Goal: Information Seeking & Learning: Learn about a topic

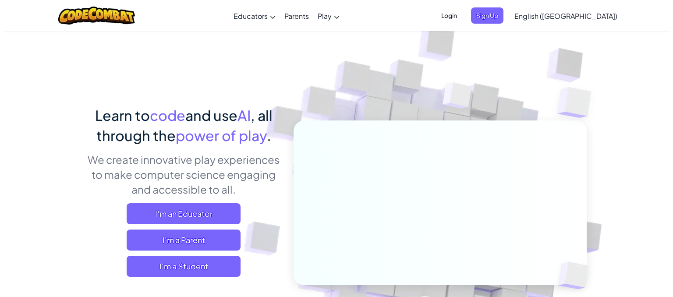
scroll to position [98, 0]
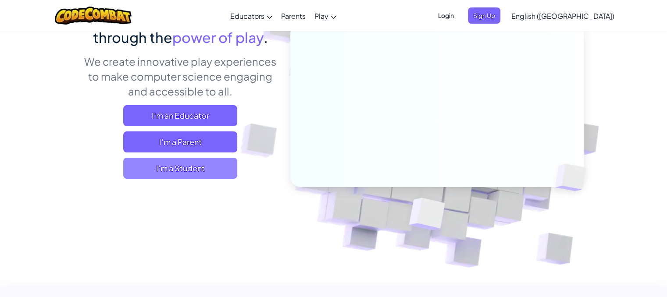
click at [197, 171] on span "I'm a Student" at bounding box center [180, 168] width 114 height 21
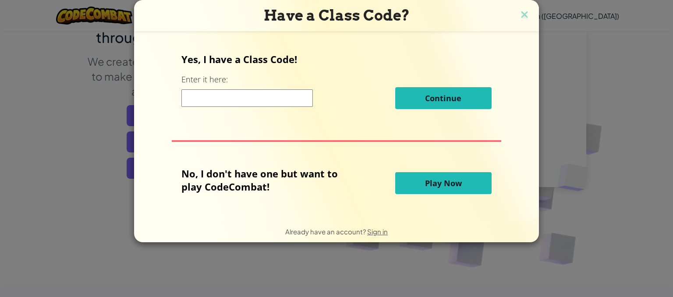
click at [430, 182] on span "Play Now" at bounding box center [443, 183] width 37 height 11
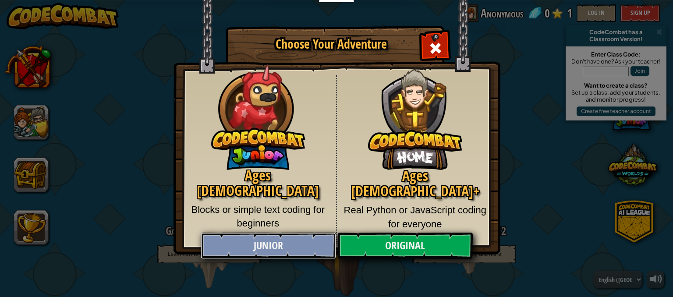
click at [269, 251] on link "Junior" at bounding box center [268, 246] width 135 height 26
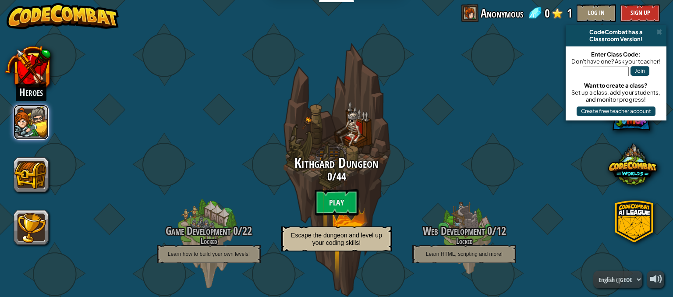
click at [19, 132] on button at bounding box center [31, 122] width 35 height 35
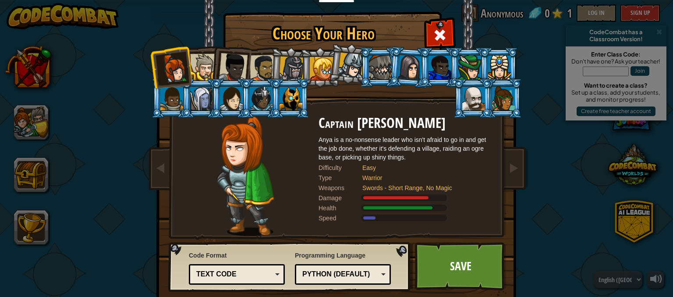
click at [241, 98] on li at bounding box center [260, 98] width 39 height 40
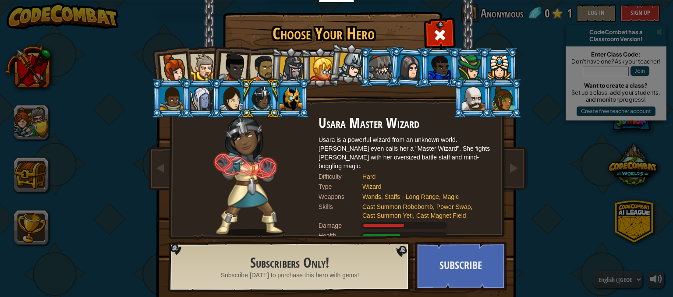
click at [222, 97] on div at bounding box center [231, 99] width 23 height 24
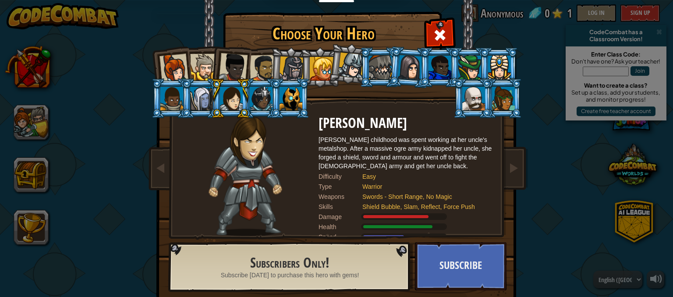
click at [498, 93] on div at bounding box center [503, 99] width 23 height 24
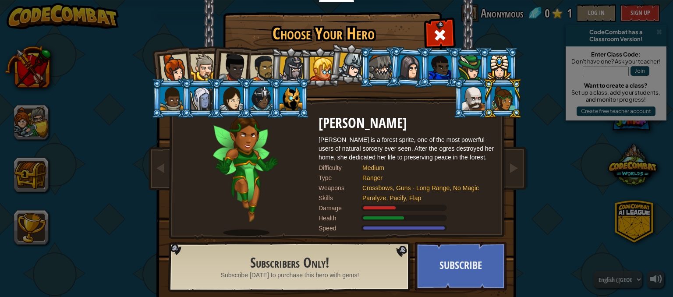
click at [474, 64] on div at bounding box center [470, 68] width 23 height 24
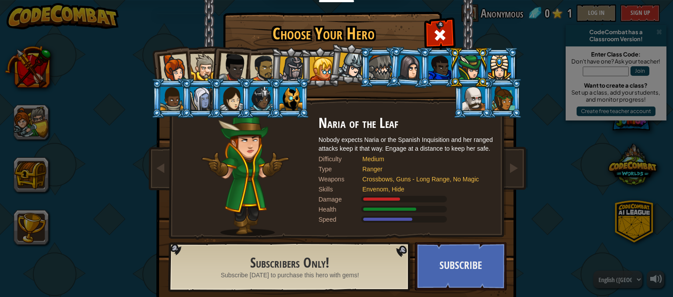
click at [260, 101] on div at bounding box center [261, 99] width 23 height 24
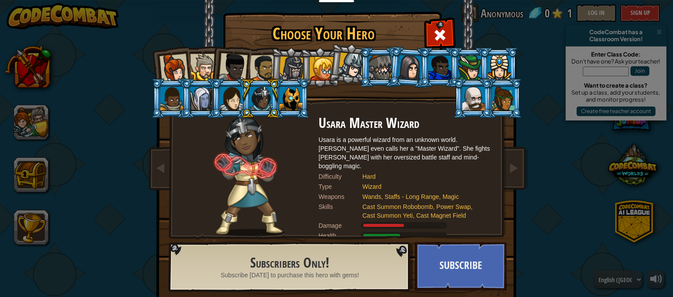
click at [171, 66] on div at bounding box center [174, 68] width 29 height 29
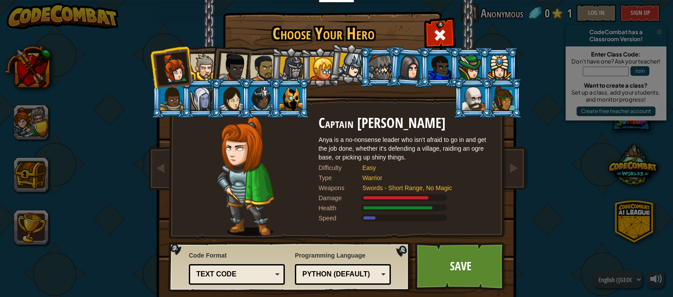
click at [171, 66] on div at bounding box center [174, 68] width 29 height 29
click at [194, 92] on div at bounding box center [201, 99] width 23 height 24
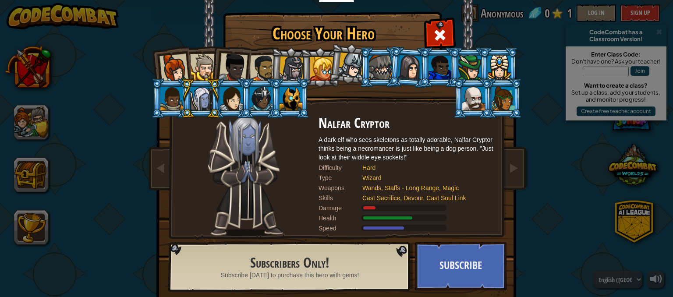
click at [470, 96] on div at bounding box center [474, 99] width 23 height 24
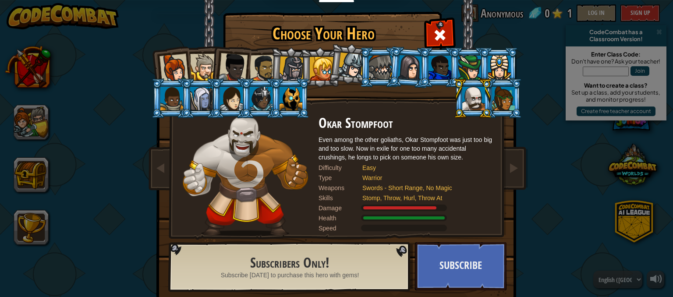
click at [169, 98] on div at bounding box center [171, 99] width 23 height 24
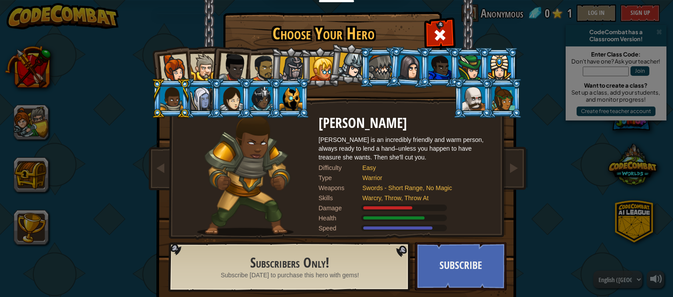
click at [221, 106] on div at bounding box center [231, 99] width 23 height 24
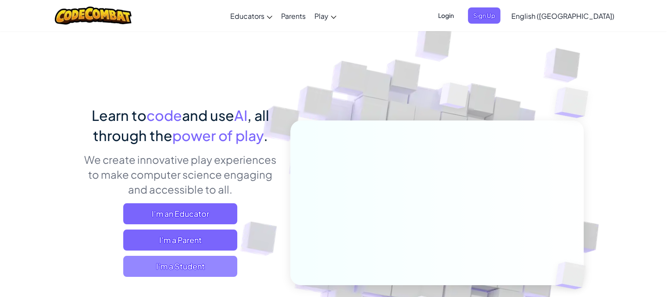
click at [193, 271] on span "I'm a Student" at bounding box center [180, 266] width 114 height 21
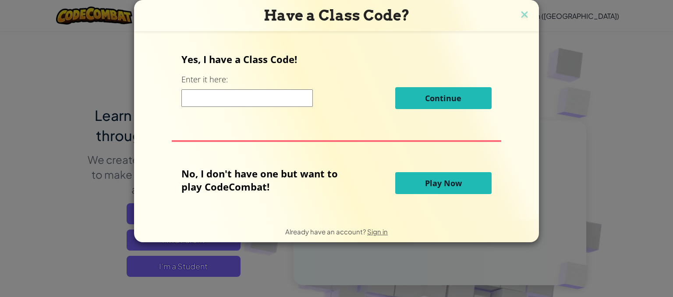
click at [459, 179] on span "Play Now" at bounding box center [443, 183] width 37 height 11
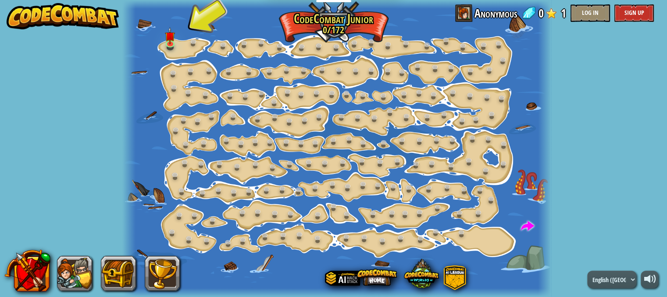
click at [65, 49] on div "powered by Step Change (Locked) Change step arguments. Go Smart (Locked) Now we…" at bounding box center [333, 148] width 667 height 297
click at [172, 34] on img at bounding box center [170, 31] width 10 height 23
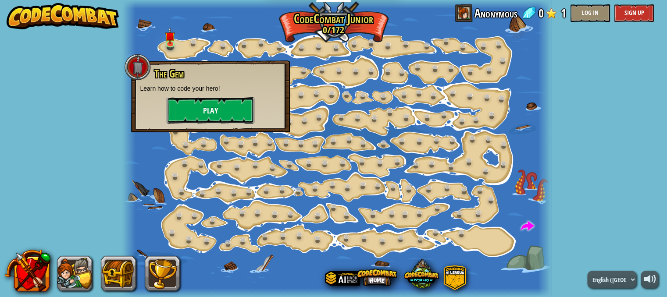
click at [200, 108] on button "Play" at bounding box center [211, 110] width 88 height 26
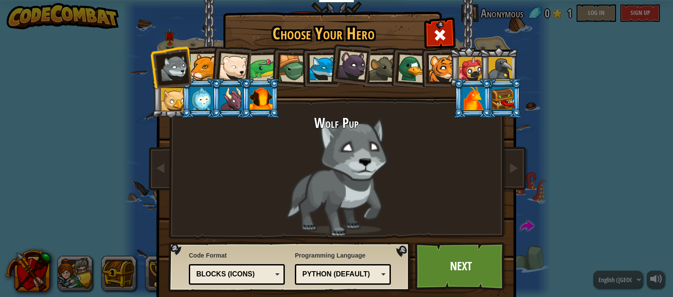
click at [203, 71] on div at bounding box center [203, 67] width 27 height 27
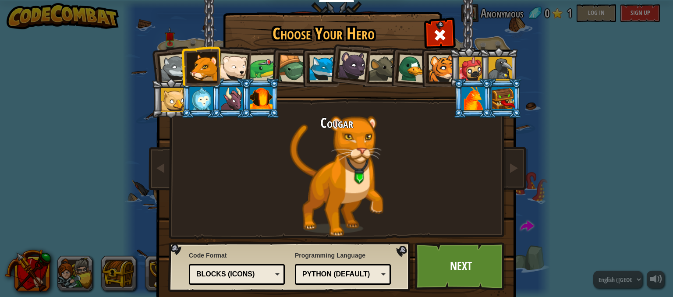
click at [228, 71] on div at bounding box center [233, 67] width 29 height 29
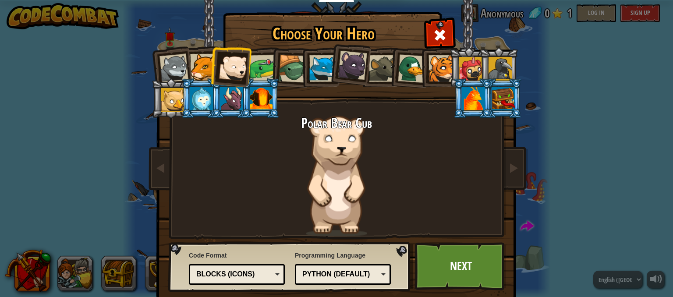
click at [270, 69] on li at bounding box center [291, 67] width 42 height 42
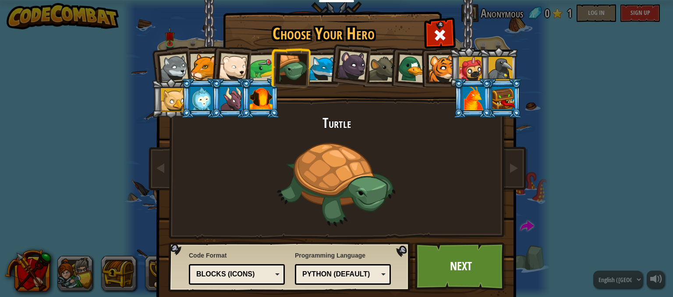
click at [346, 65] on div at bounding box center [352, 65] width 29 height 29
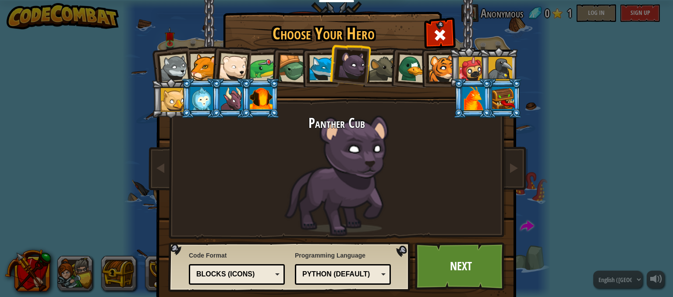
click at [376, 69] on div at bounding box center [382, 68] width 27 height 27
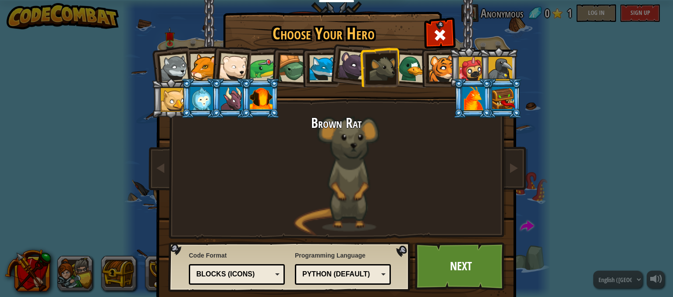
click at [407, 69] on div at bounding box center [412, 68] width 28 height 28
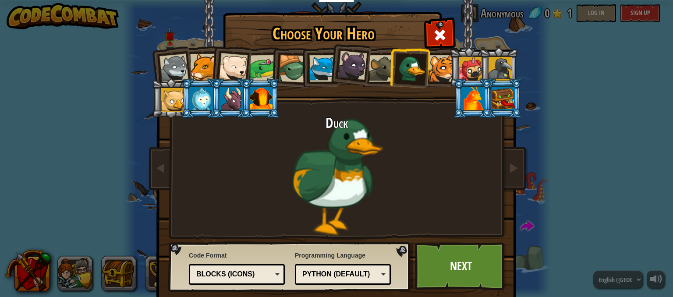
click at [160, 71] on div at bounding box center [174, 68] width 29 height 29
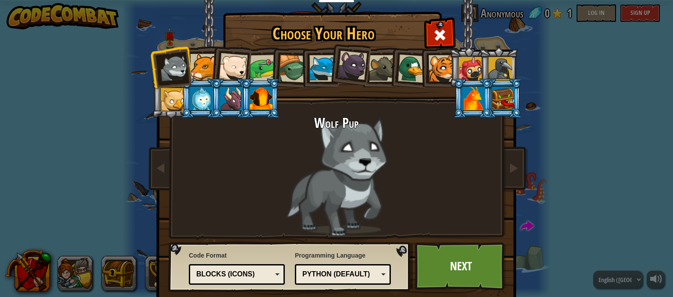
click at [160, 71] on div at bounding box center [174, 68] width 29 height 29
click at [442, 260] on link "Next" at bounding box center [461, 266] width 92 height 48
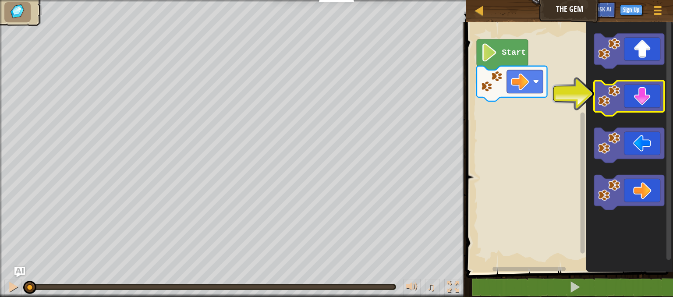
click at [642, 101] on icon "Blockly Workspace" at bounding box center [629, 98] width 71 height 35
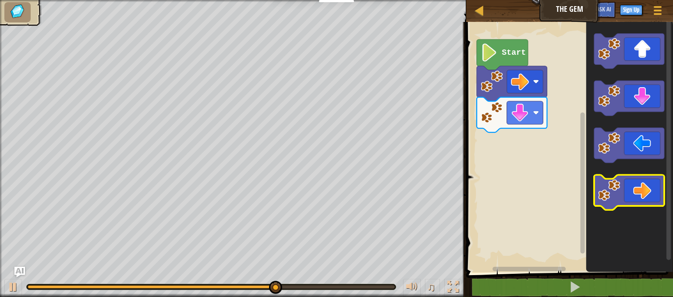
click at [651, 181] on icon "Blockly Workspace" at bounding box center [629, 192] width 71 height 35
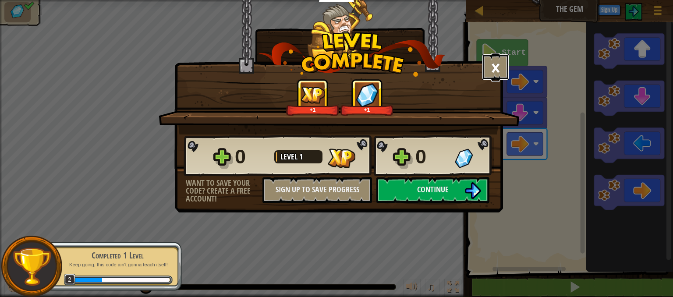
click at [493, 64] on button "×" at bounding box center [495, 67] width 27 height 26
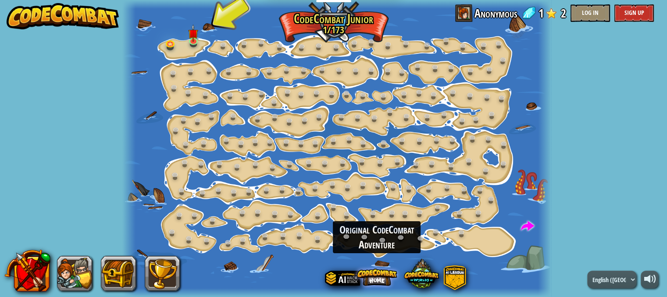
click at [376, 276] on span at bounding box center [376, 277] width 40 height 40
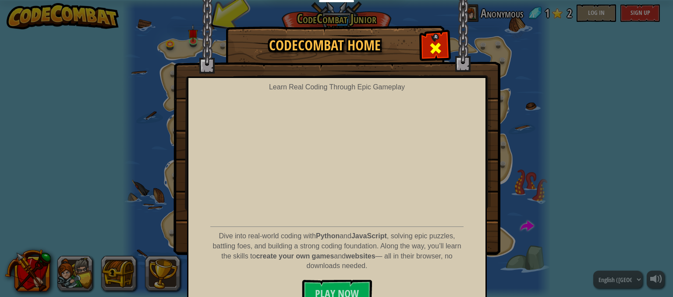
click at [429, 46] on span at bounding box center [436, 48] width 14 height 14
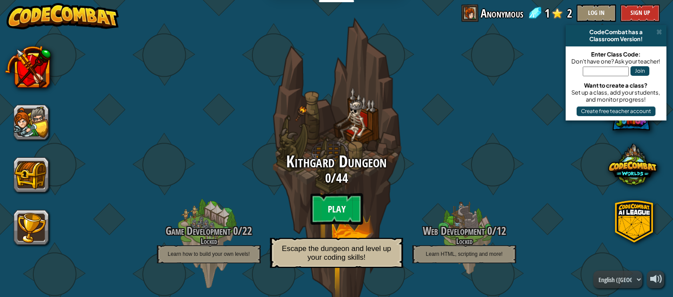
click at [334, 213] on btn "Play" at bounding box center [336, 209] width 53 height 32
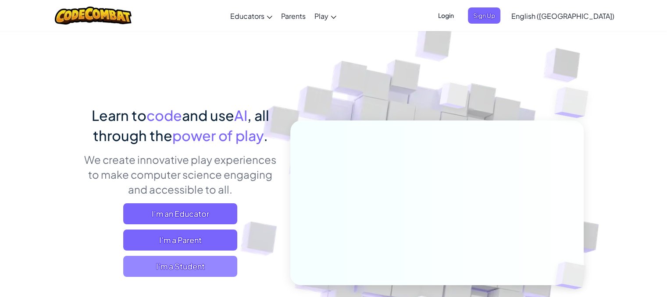
click at [185, 267] on span "I'm a Student" at bounding box center [180, 266] width 114 height 21
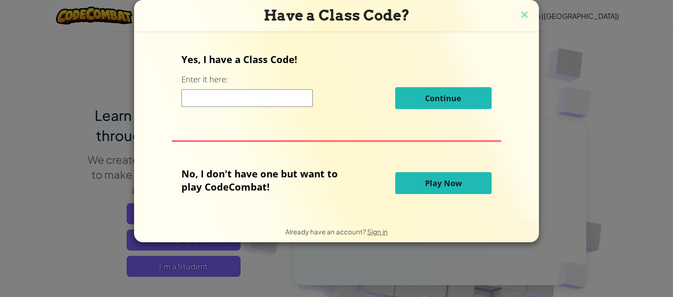
click at [422, 177] on button "Play Now" at bounding box center [443, 183] width 96 height 22
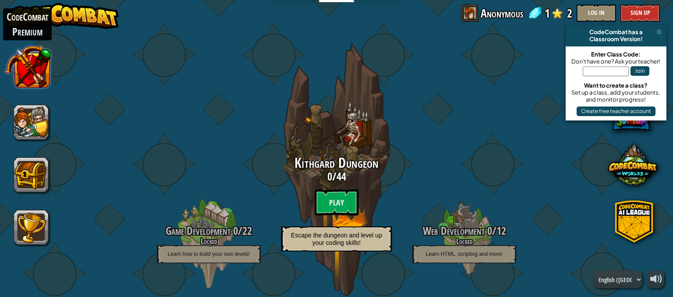
click at [37, 62] on button at bounding box center [27, 67] width 46 height 46
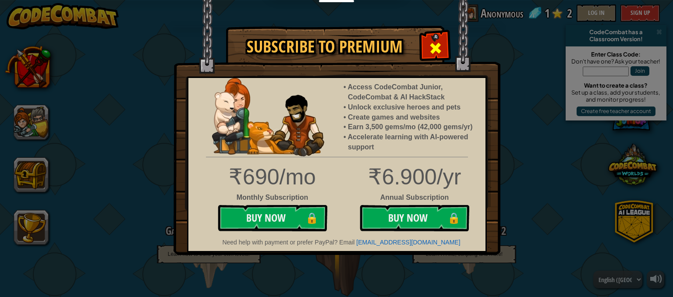
click at [438, 39] on div at bounding box center [436, 47] width 28 height 28
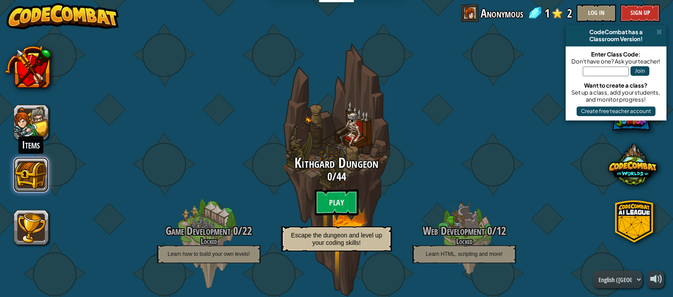
click at [39, 162] on button at bounding box center [31, 174] width 35 height 35
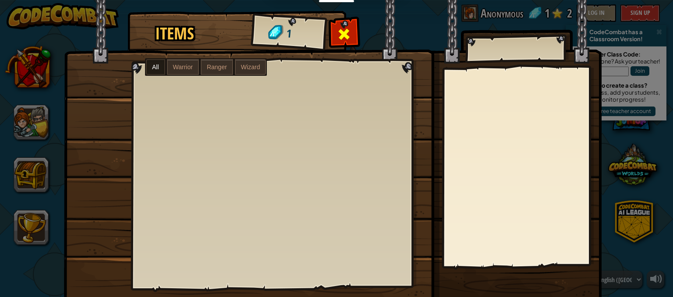
click at [345, 32] on span at bounding box center [345, 34] width 14 height 14
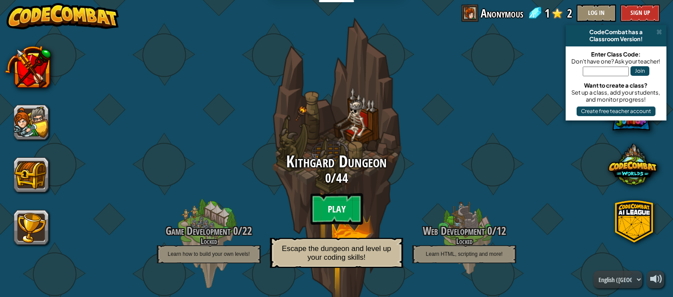
click at [338, 215] on btn "Play" at bounding box center [336, 209] width 53 height 32
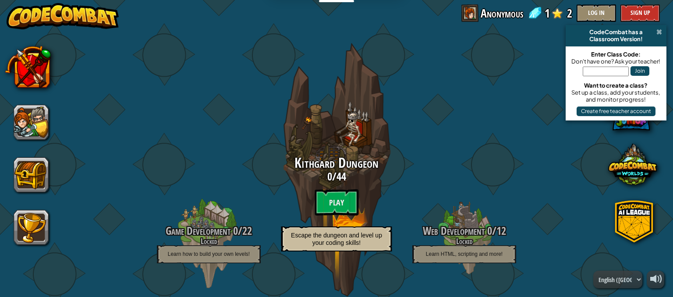
click at [659, 32] on span at bounding box center [660, 31] width 6 height 7
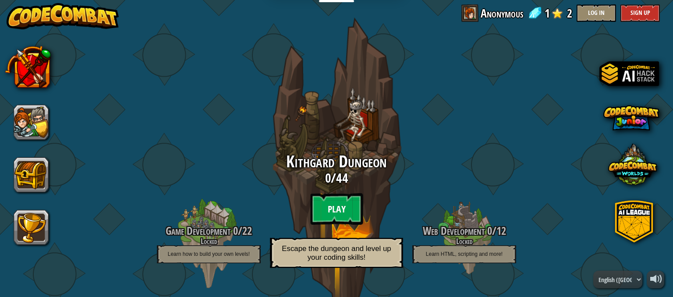
click at [321, 199] on btn "Play" at bounding box center [336, 209] width 53 height 32
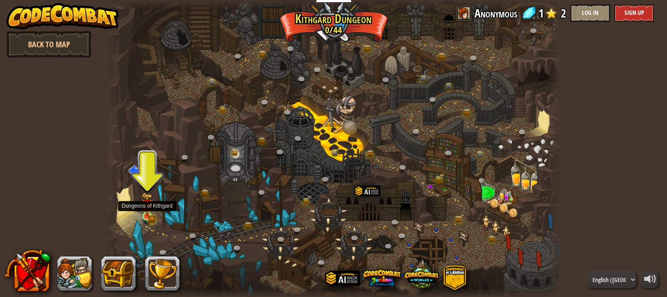
click at [142, 214] on img at bounding box center [147, 205] width 11 height 24
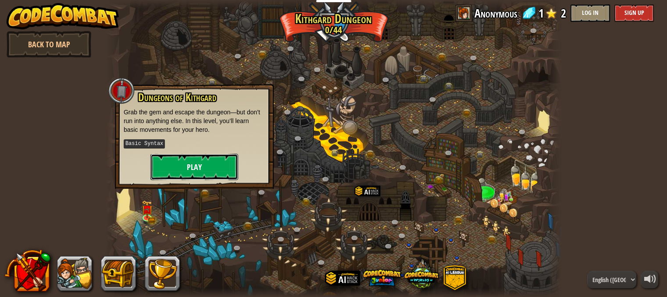
click at [191, 165] on button "Play" at bounding box center [194, 167] width 88 height 26
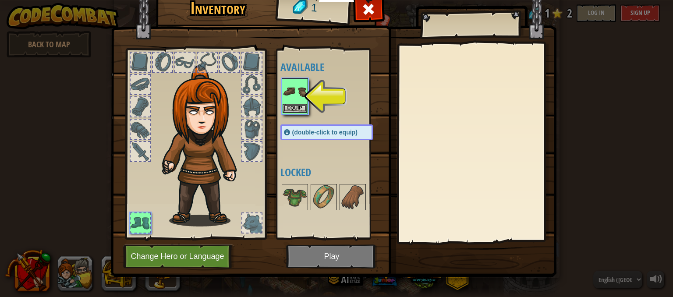
click at [288, 99] on img at bounding box center [295, 91] width 25 height 25
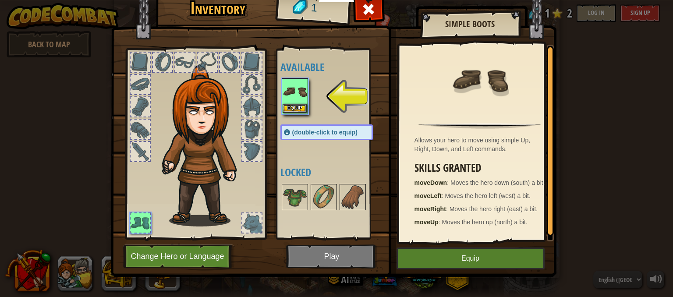
click at [298, 96] on img at bounding box center [295, 91] width 25 height 25
click at [435, 251] on button "Equip" at bounding box center [471, 259] width 148 height 22
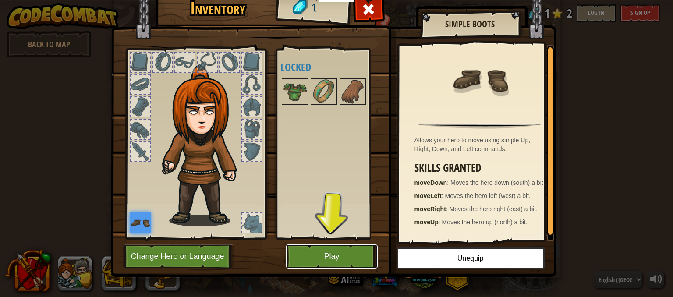
click at [338, 253] on button "Play" at bounding box center [332, 257] width 92 height 24
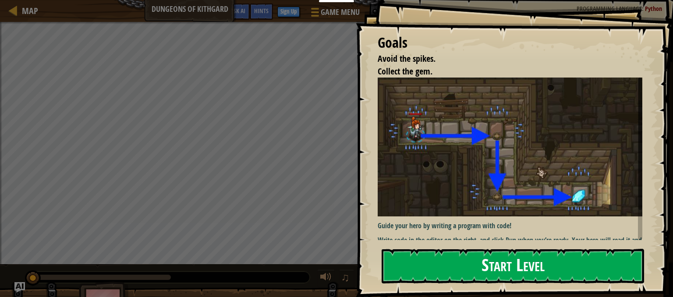
click at [465, 260] on button "Start Level" at bounding box center [513, 266] width 263 height 35
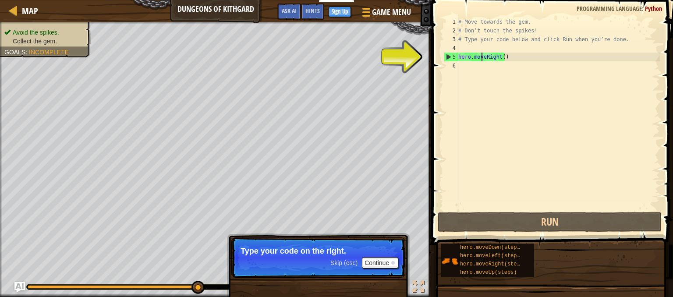
click at [480, 58] on div "# Move towards the gem. # Don’t touch the spikes! # Type your code below and cl…" at bounding box center [558, 123] width 203 height 210
type textarea "hero.moveRight()"
click at [509, 55] on div "# Move towards the gem. # Don’t touch the spikes! # Type your code below and cl…" at bounding box center [558, 123] width 203 height 210
click at [464, 66] on div "# Move towards the gem. # Don’t touch the spikes! # Type your code below and cl…" at bounding box center [558, 123] width 203 height 210
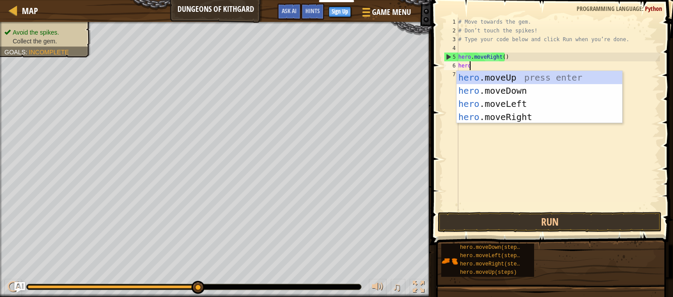
scroll to position [4, 0]
type textarea "hero."
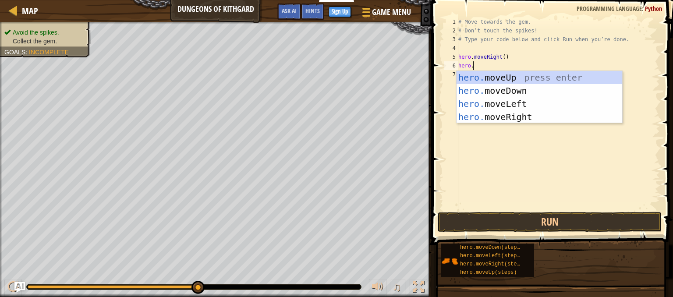
scroll to position [4, 0]
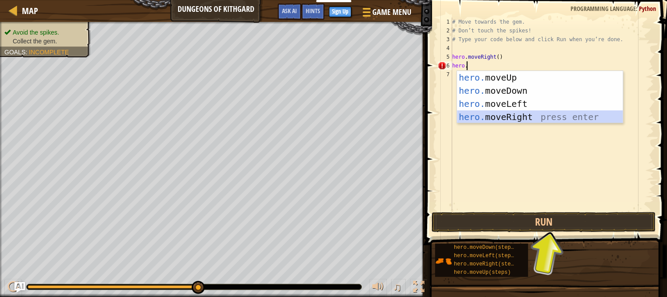
click at [524, 115] on div "hero. moveUp press enter hero. moveDown press enter hero. moveLeft press enter …" at bounding box center [540, 110] width 166 height 79
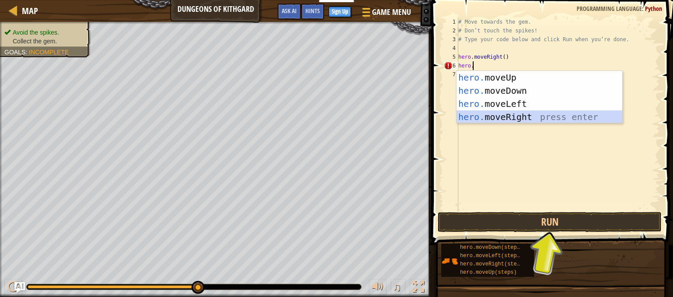
scroll to position [4, 0]
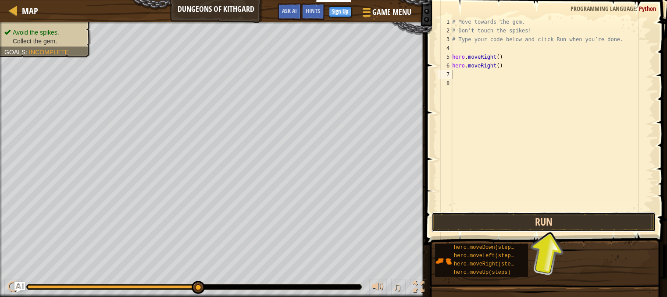
click at [556, 226] on button "Run" at bounding box center [543, 222] width 224 height 20
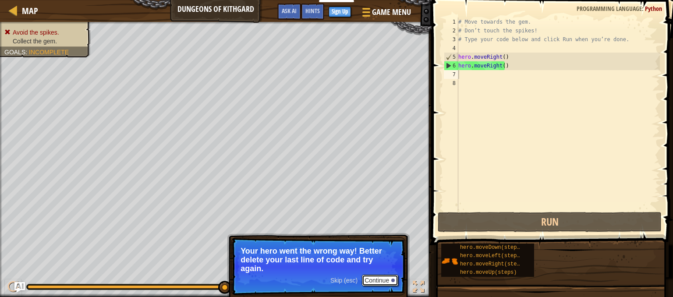
click at [380, 277] on button "Continue" at bounding box center [380, 280] width 36 height 11
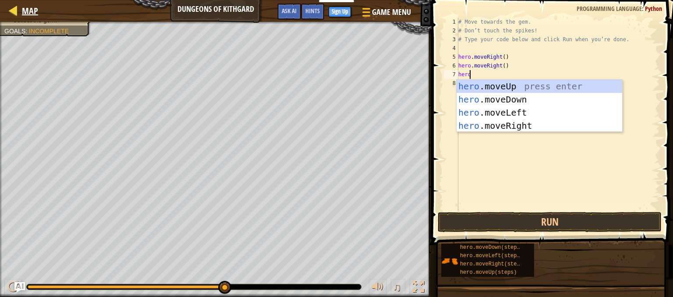
type textarea "hero"
click at [13, 11] on div at bounding box center [13, 10] width 11 height 11
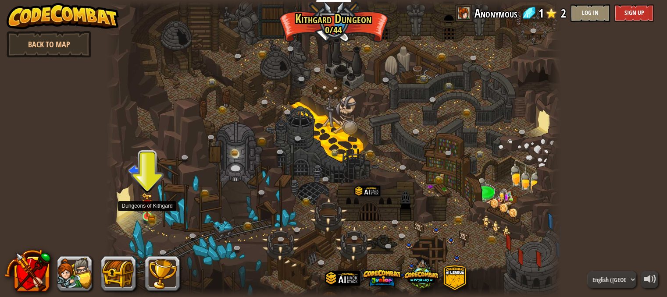
click at [151, 207] on img at bounding box center [147, 205] width 11 height 24
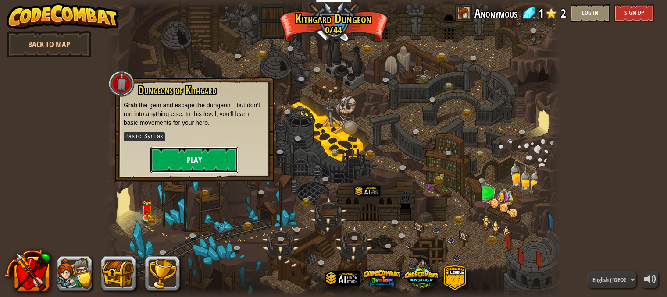
click at [195, 158] on button "Play" at bounding box center [194, 160] width 88 height 26
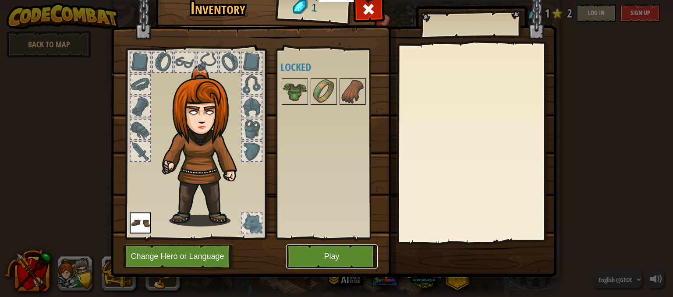
click at [331, 248] on button "Play" at bounding box center [332, 257] width 92 height 24
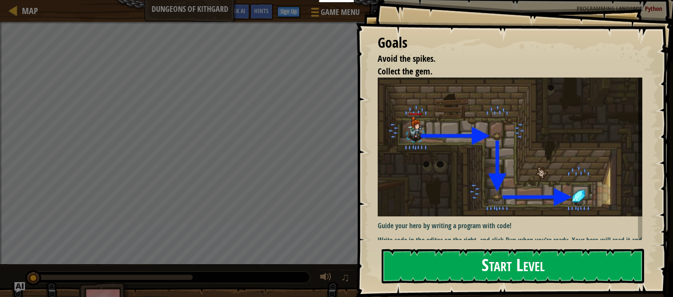
click at [441, 257] on button "Start Level" at bounding box center [513, 266] width 263 height 35
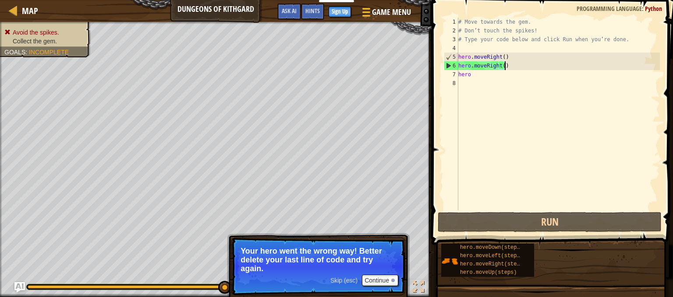
click at [505, 65] on div "# Move towards the gem. # Don’t touch the spikes! # Type your code below and cl…" at bounding box center [558, 123] width 203 height 210
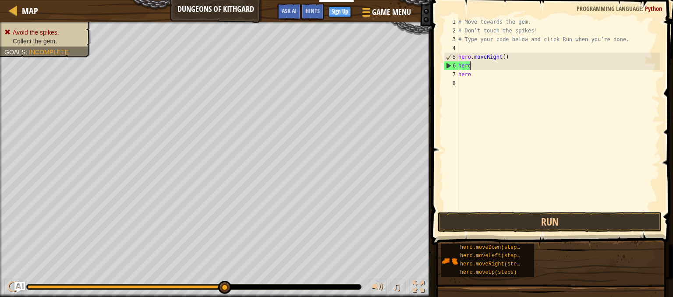
type textarea "h"
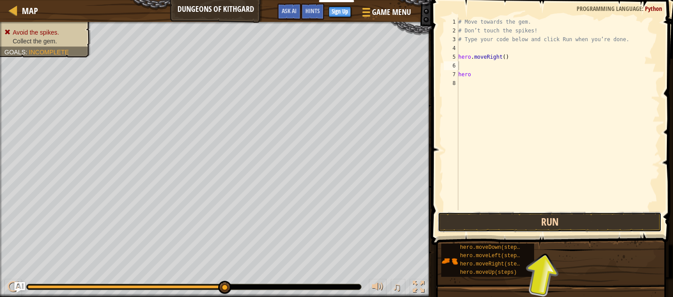
click at [598, 216] on button "Run" at bounding box center [550, 222] width 224 height 20
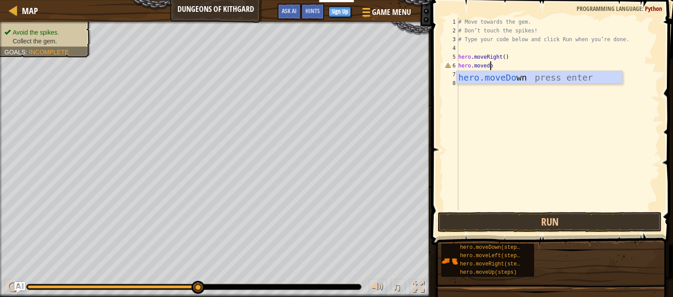
scroll to position [4, 2]
type textarea "hero.movedown"
click at [498, 221] on button "Run" at bounding box center [550, 222] width 224 height 20
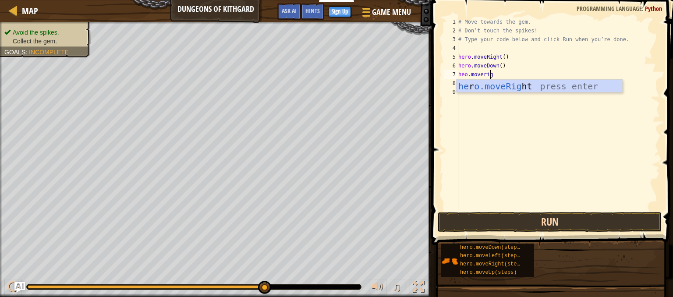
scroll to position [4, 2]
type textarea "heo.moveright"
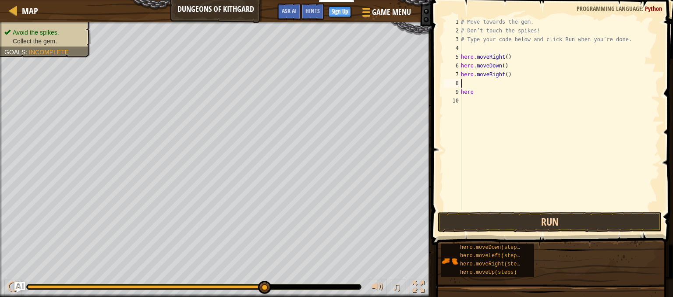
scroll to position [4, 0]
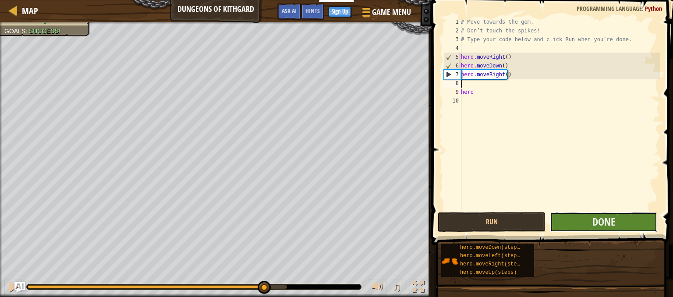
click at [580, 221] on button "Done" at bounding box center [604, 222] width 108 height 20
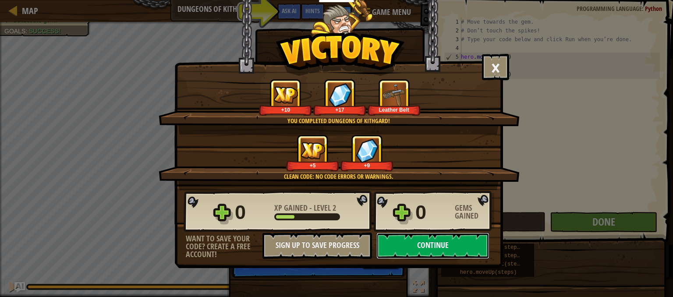
click at [436, 245] on button "Continue" at bounding box center [433, 246] width 113 height 26
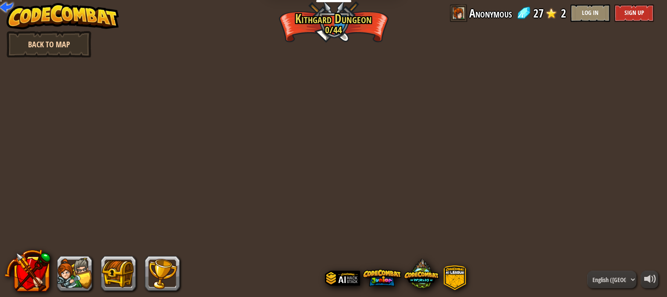
click at [35, 49] on link "Back to Map" at bounding box center [49, 44] width 85 height 26
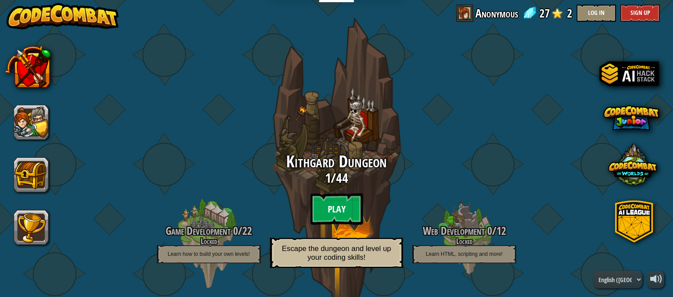
click at [335, 204] on btn "Play" at bounding box center [336, 209] width 53 height 32
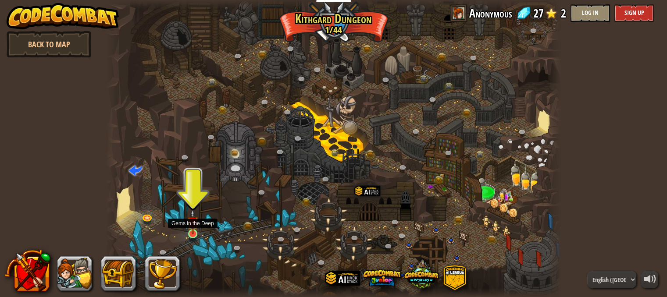
click at [195, 228] on img at bounding box center [192, 222] width 11 height 25
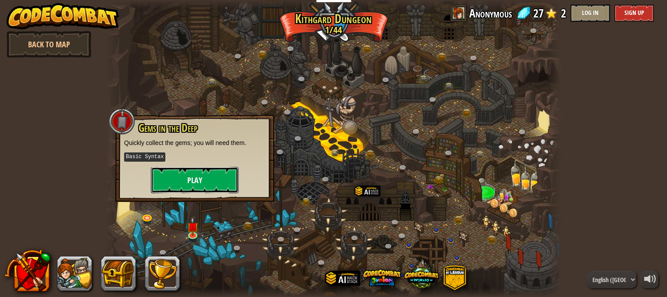
click at [196, 182] on button "Play" at bounding box center [195, 180] width 88 height 26
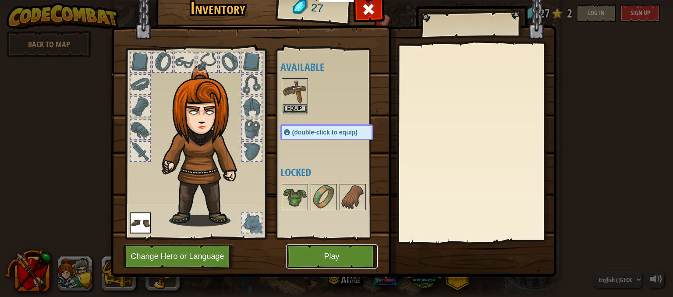
click at [336, 255] on button "Play" at bounding box center [332, 257] width 92 height 24
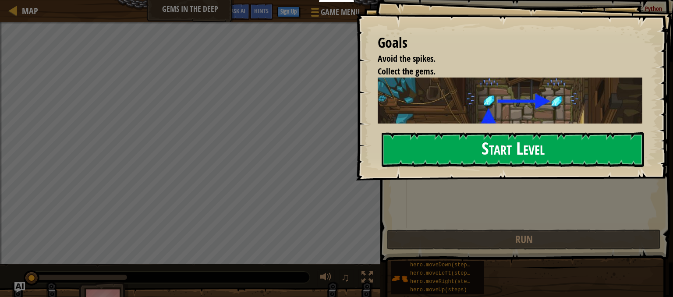
click at [452, 149] on button "Start Level" at bounding box center [513, 149] width 263 height 35
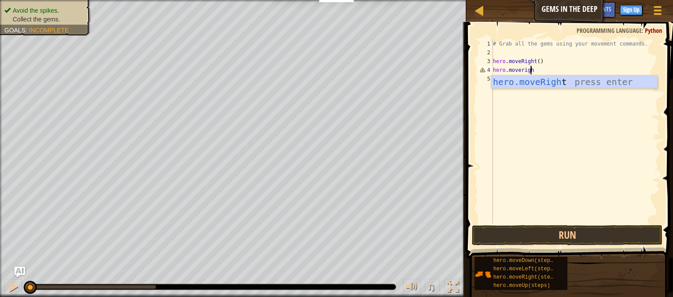
scroll to position [4, 3]
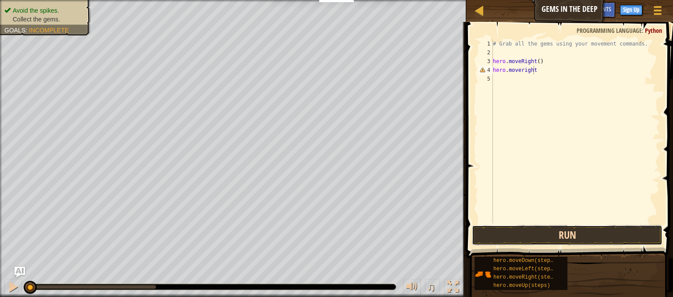
click at [538, 238] on button "Run" at bounding box center [567, 235] width 191 height 20
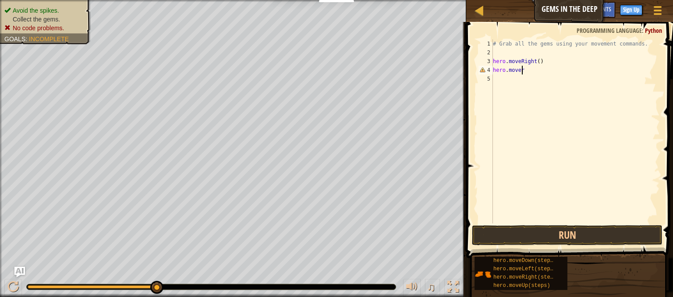
scroll to position [4, 1]
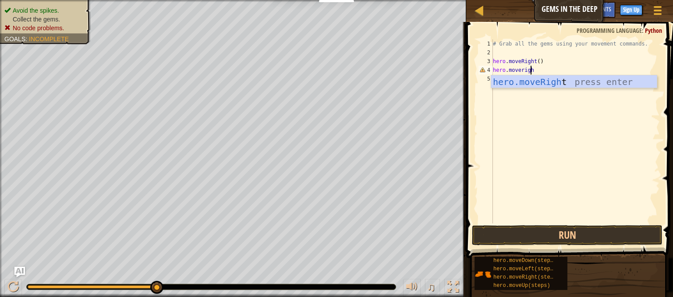
type textarea "hero.moveright"
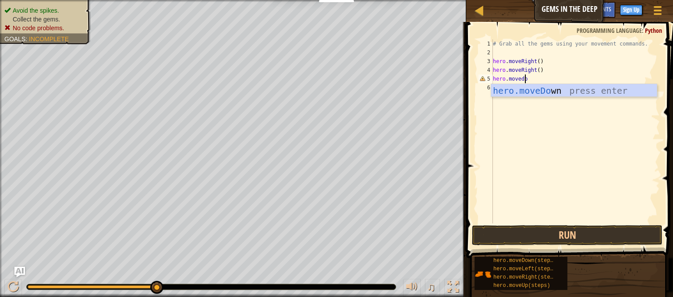
scroll to position [4, 2]
type textarea "hero.movedown"
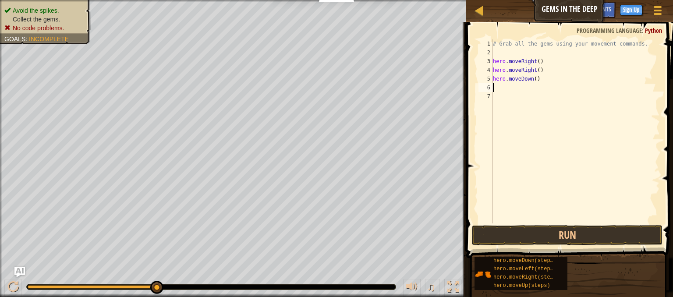
scroll to position [4, 0]
click at [549, 228] on button "Run" at bounding box center [567, 235] width 191 height 20
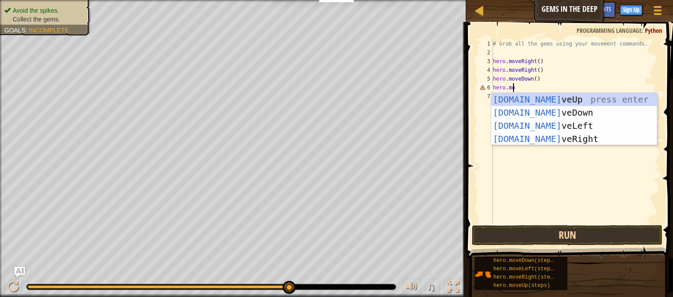
scroll to position [4, 1]
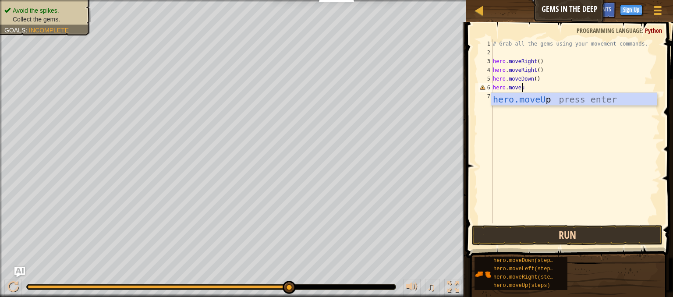
type textarea "hero.moveup"
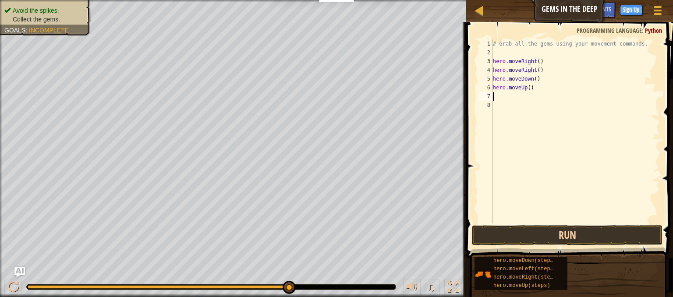
scroll to position [4, 0]
click at [574, 235] on button "Run" at bounding box center [567, 235] width 191 height 20
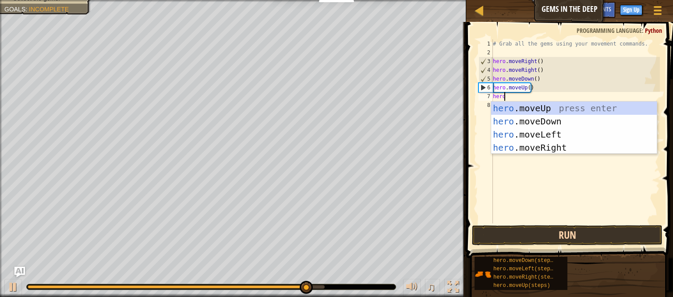
type textarea "hero."
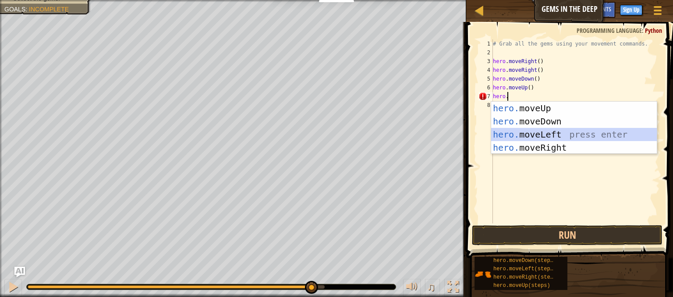
click at [555, 135] on div "hero. moveUp press enter hero. moveDown press enter hero. moveLeft press enter …" at bounding box center [574, 141] width 166 height 79
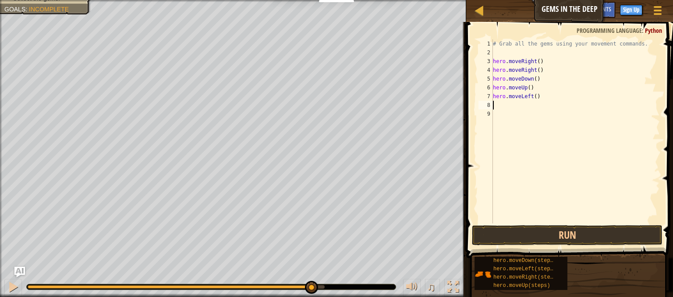
scroll to position [4, 0]
click at [584, 234] on button "Run" at bounding box center [567, 235] width 191 height 20
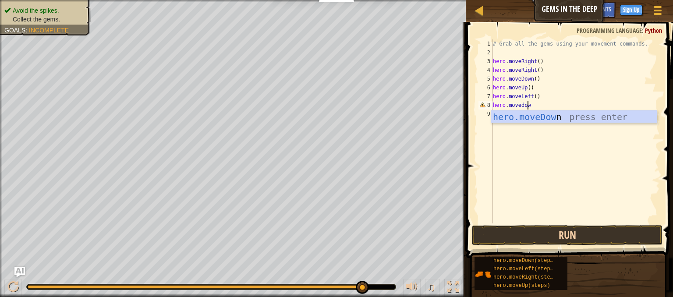
scroll to position [4, 2]
type textarea "hero.movedown"
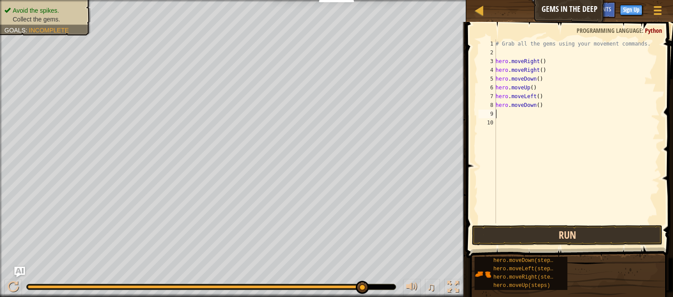
scroll to position [4, 0]
click at [584, 234] on button "Run" at bounding box center [567, 235] width 191 height 20
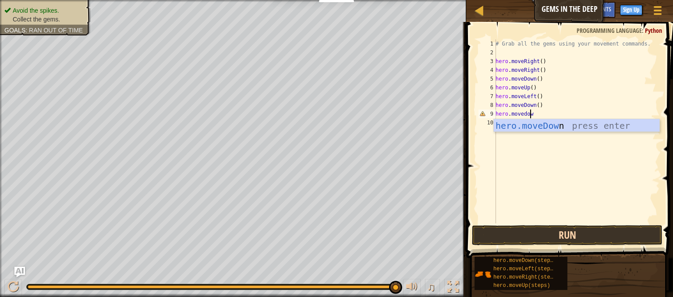
scroll to position [4, 2]
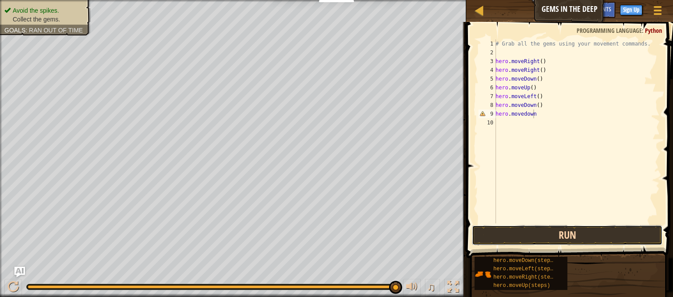
click at [584, 234] on button "Run" at bounding box center [567, 235] width 191 height 20
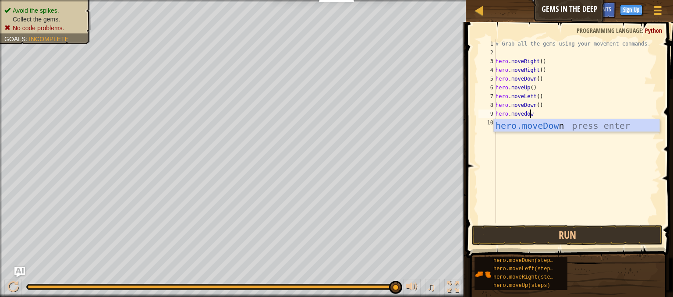
type textarea "hero.movedown"
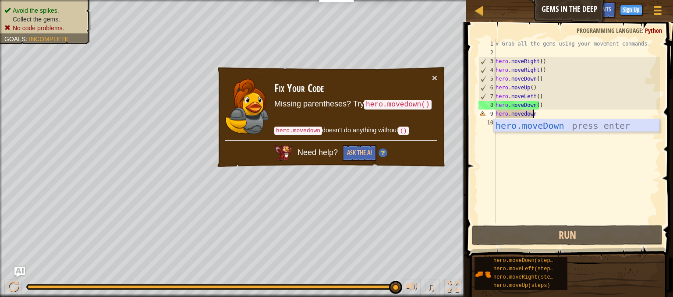
click at [524, 124] on div "hero.moveDown press enter" at bounding box center [577, 138] width 166 height 39
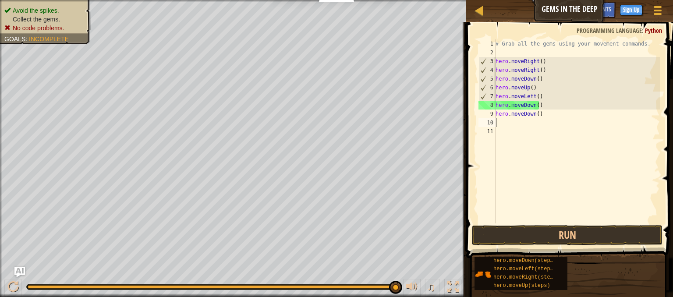
scroll to position [4, 0]
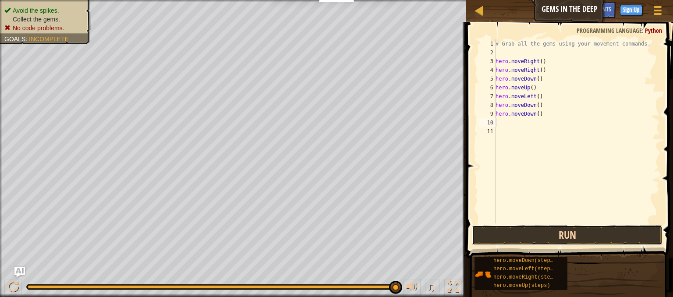
click at [550, 234] on button "Run" at bounding box center [567, 235] width 191 height 20
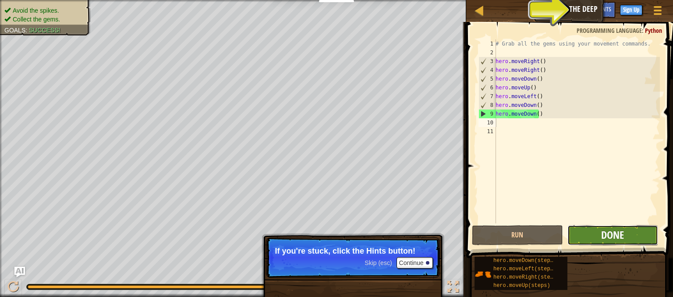
click at [619, 230] on span "Done" at bounding box center [612, 235] width 23 height 14
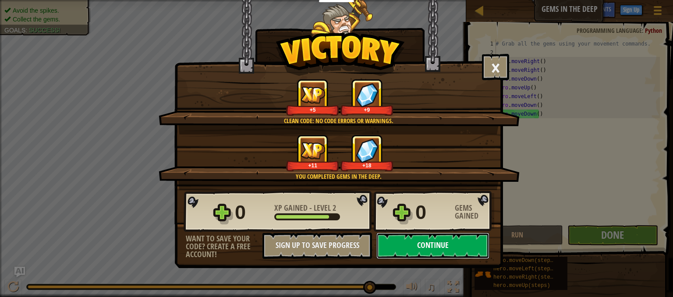
click at [430, 239] on button "Continue" at bounding box center [433, 246] width 113 height 26
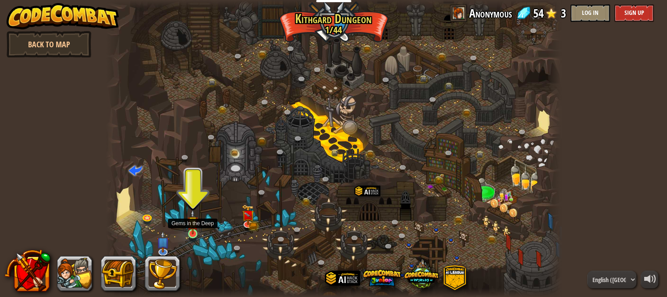
click at [195, 228] on img at bounding box center [192, 222] width 11 height 25
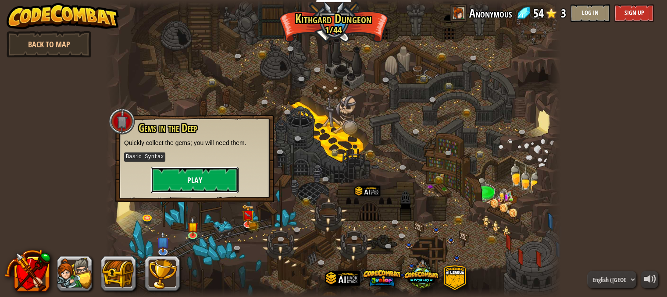
click at [189, 173] on button "Play" at bounding box center [195, 180] width 88 height 26
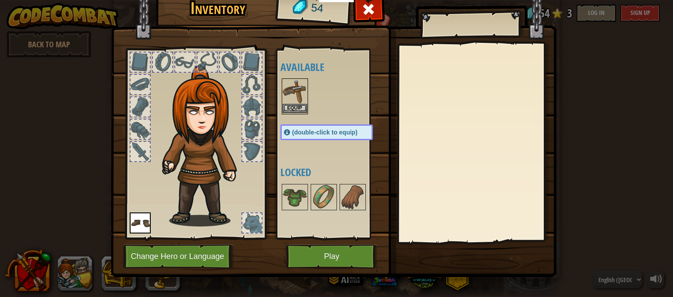
click at [293, 79] on img at bounding box center [295, 91] width 25 height 25
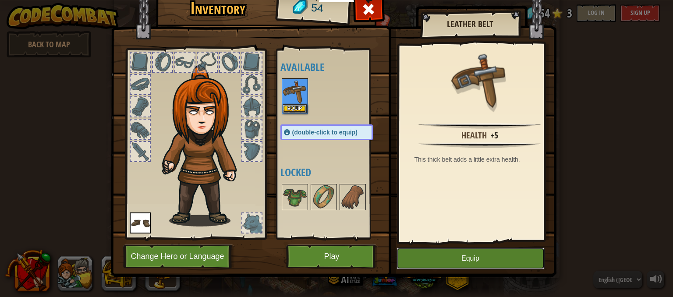
click at [477, 249] on button "Equip" at bounding box center [471, 259] width 148 height 22
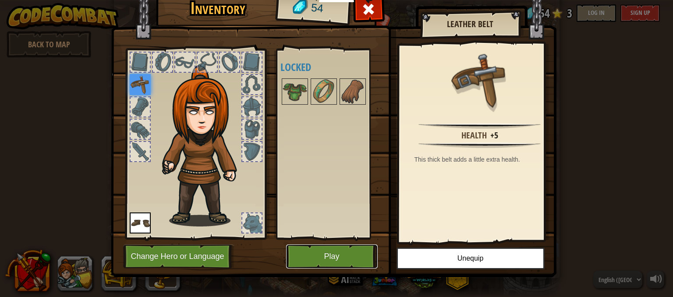
click at [338, 252] on button "Play" at bounding box center [332, 257] width 92 height 24
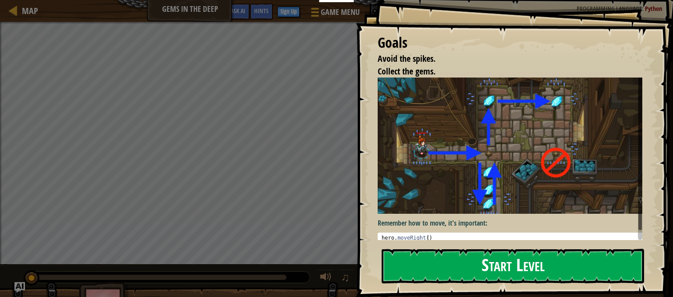
click at [506, 255] on button "Start Level" at bounding box center [513, 266] width 263 height 35
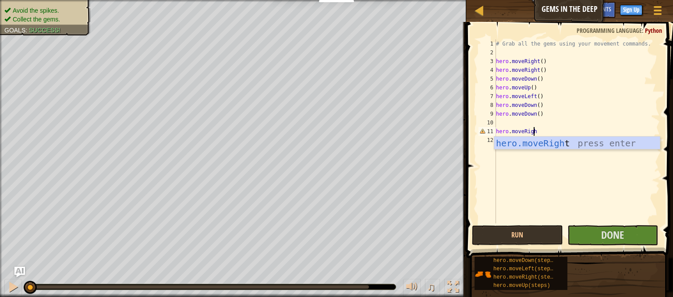
scroll to position [4, 3]
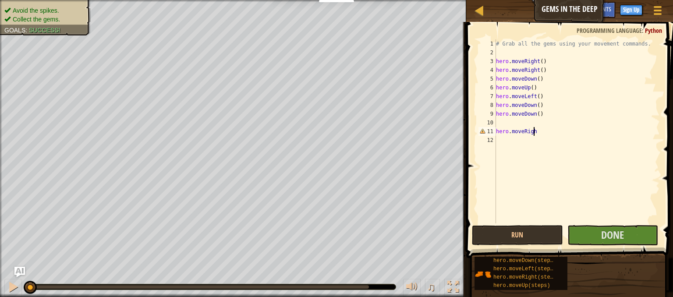
type textarea "hero.moveRight"
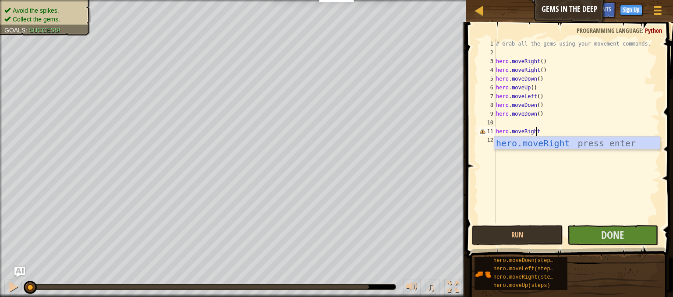
scroll to position [4, 0]
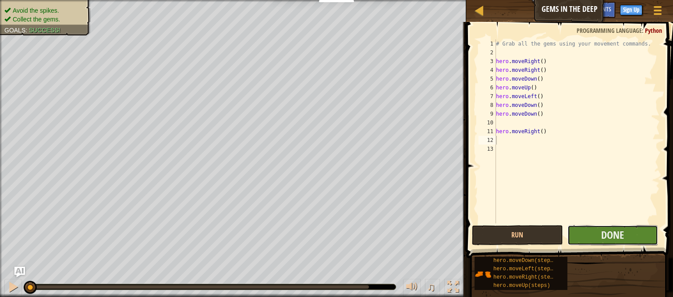
click at [626, 226] on button "Done" at bounding box center [613, 235] width 91 height 20
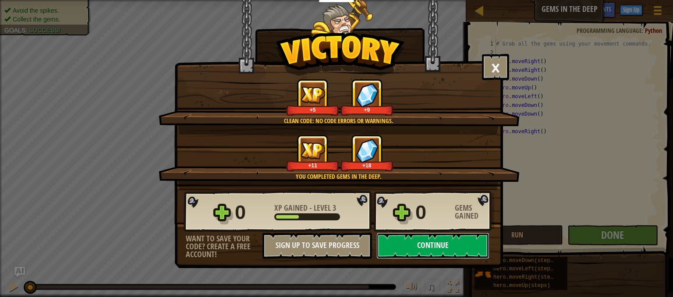
click at [432, 247] on button "Continue" at bounding box center [433, 246] width 113 height 26
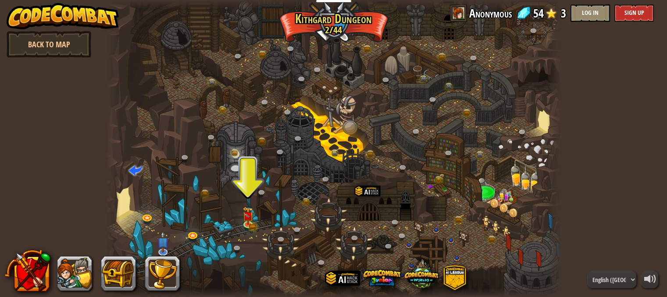
click at [256, 221] on div at bounding box center [333, 148] width 455 height 297
click at [252, 216] on img at bounding box center [247, 211] width 11 height 24
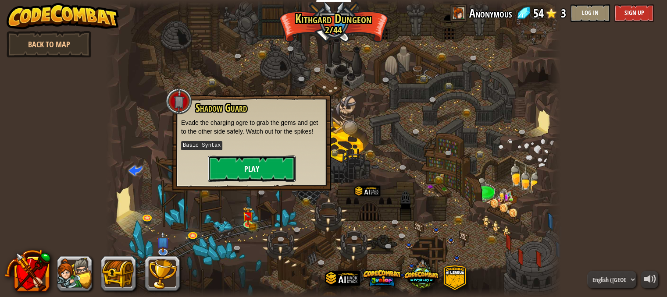
click at [253, 167] on button "Play" at bounding box center [252, 169] width 88 height 26
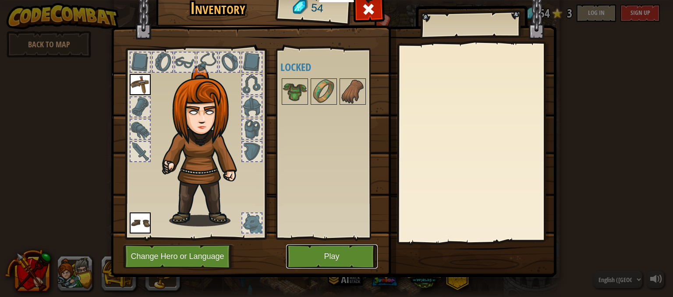
click at [347, 249] on button "Play" at bounding box center [332, 257] width 92 height 24
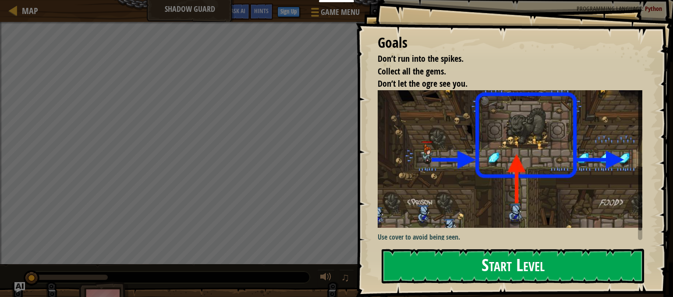
click at [444, 269] on button "Start Level" at bounding box center [513, 266] width 263 height 35
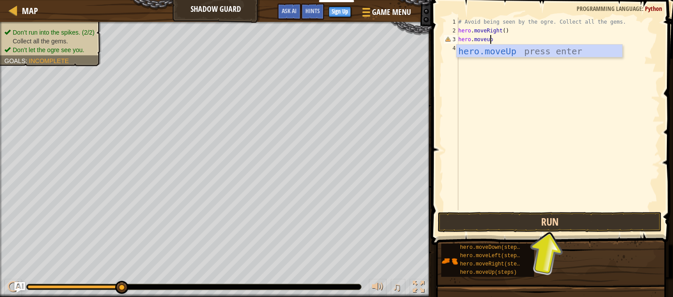
scroll to position [4, 2]
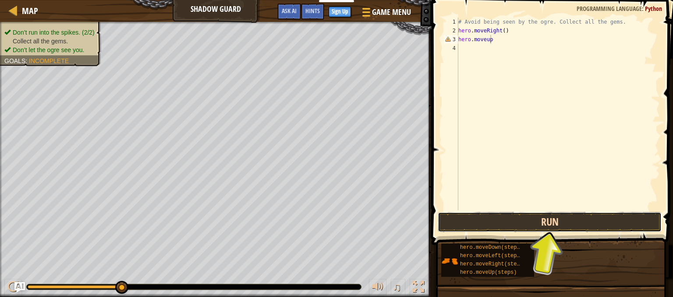
click at [534, 220] on button "Run" at bounding box center [550, 222] width 224 height 20
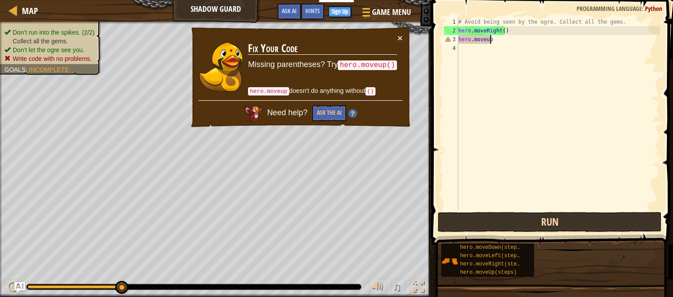
scroll to position [4, 2]
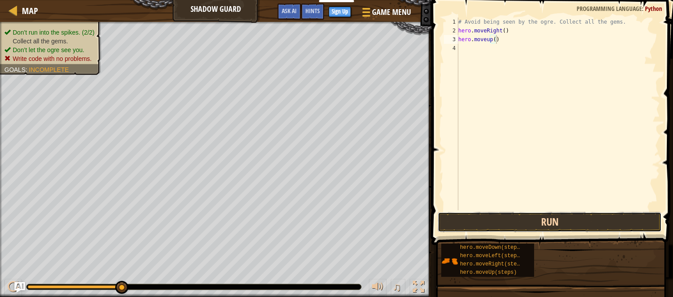
click at [534, 220] on button "Run" at bounding box center [550, 222] width 224 height 20
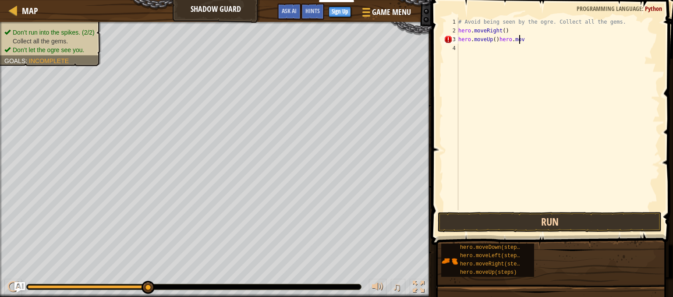
scroll to position [4, 4]
type textarea "hero.moveUp()"
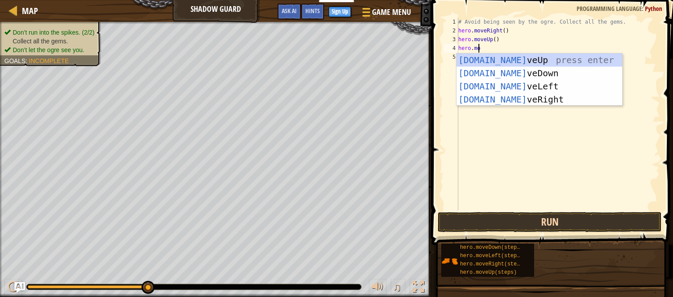
scroll to position [4, 1]
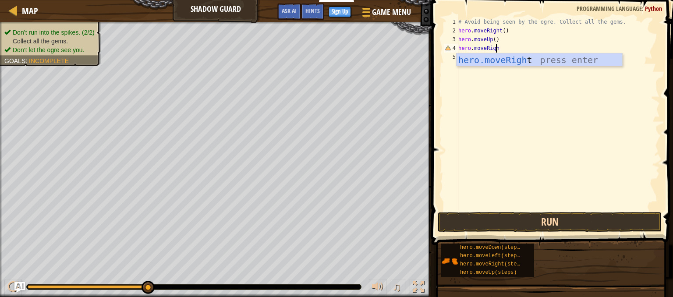
type textarea "hero.moveRight"
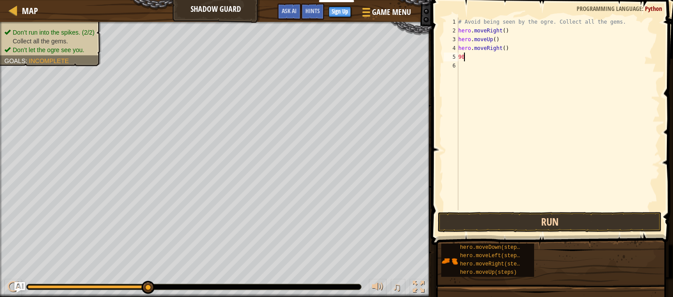
type textarea "9"
click at [538, 223] on button "Run" at bounding box center [550, 222] width 224 height 20
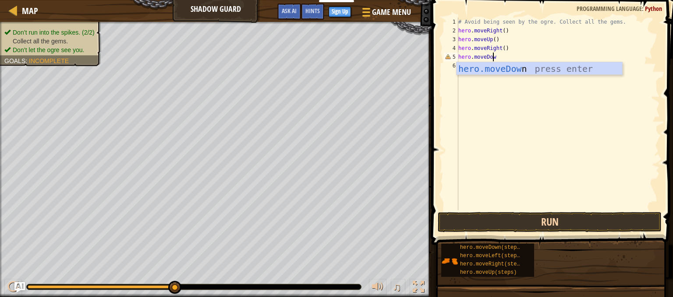
scroll to position [4, 2]
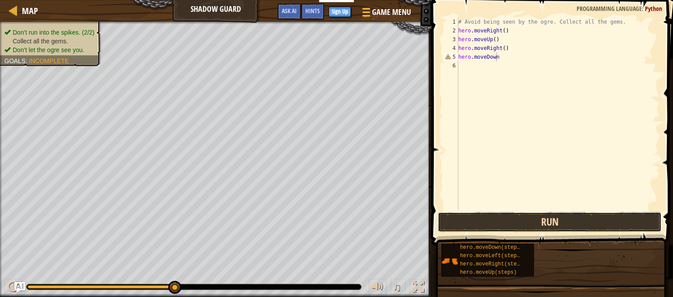
click at [538, 223] on button "Run" at bounding box center [550, 222] width 224 height 20
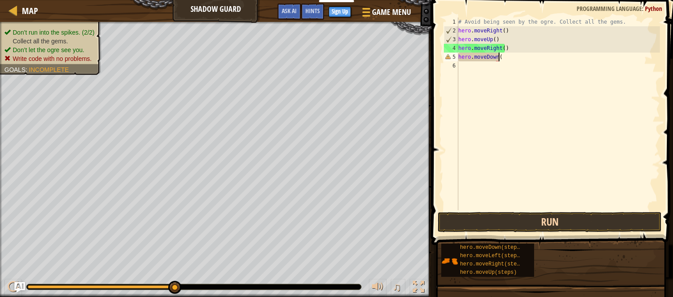
scroll to position [4, 3]
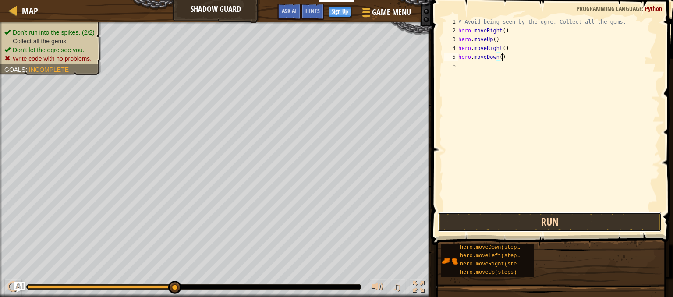
click at [538, 223] on button "Run" at bounding box center [550, 222] width 224 height 20
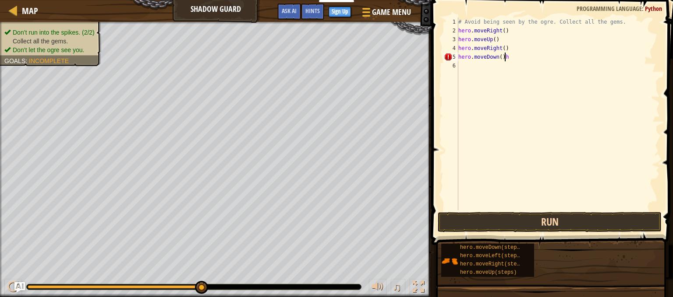
type textarea "hero.moveDown()"
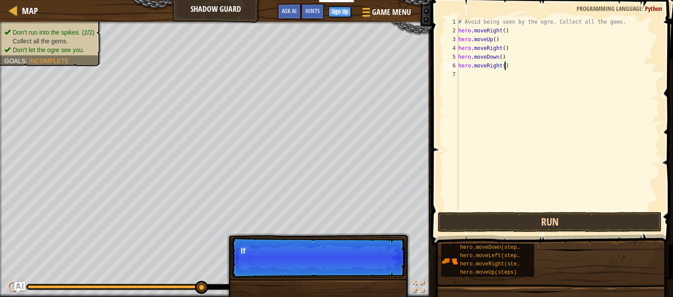
type textarea "hero.moveRight()"
click at [538, 223] on button "Run" at bounding box center [550, 222] width 224 height 20
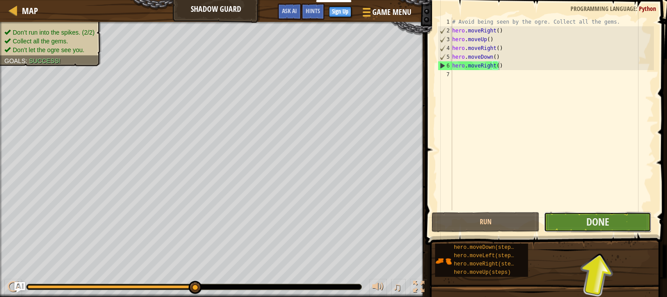
click at [572, 229] on button "Done" at bounding box center [598, 222] width 108 height 20
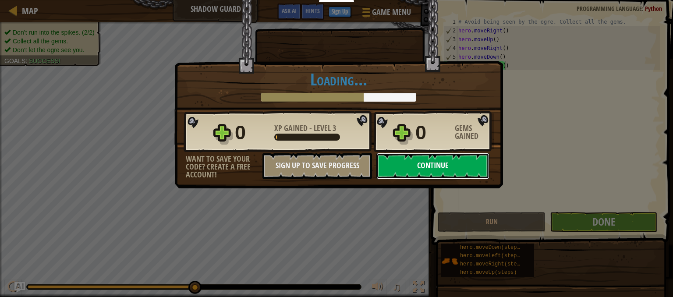
click at [466, 166] on button "Continue" at bounding box center [433, 166] width 113 height 26
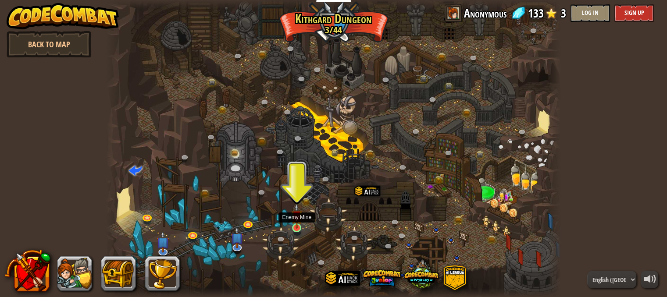
click at [297, 228] on img at bounding box center [296, 215] width 11 height 25
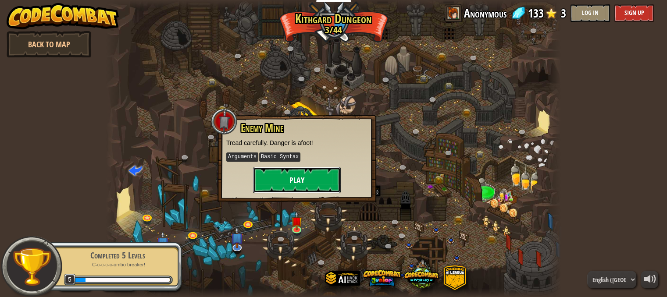
click at [299, 185] on button "Play" at bounding box center [297, 180] width 88 height 26
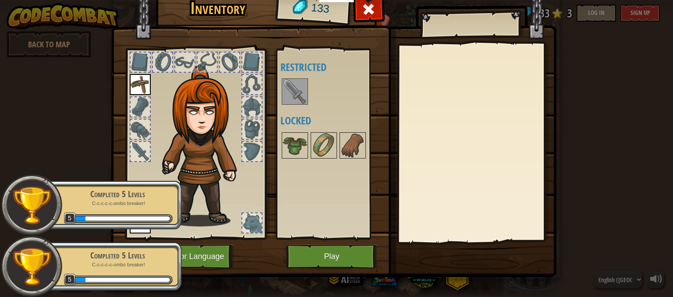
click at [295, 98] on img at bounding box center [295, 91] width 25 height 25
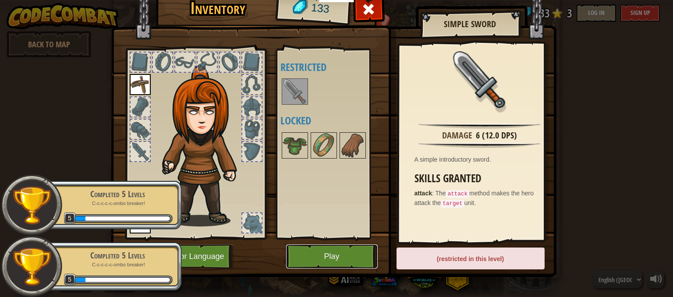
click at [340, 262] on button "Play" at bounding box center [332, 257] width 92 height 24
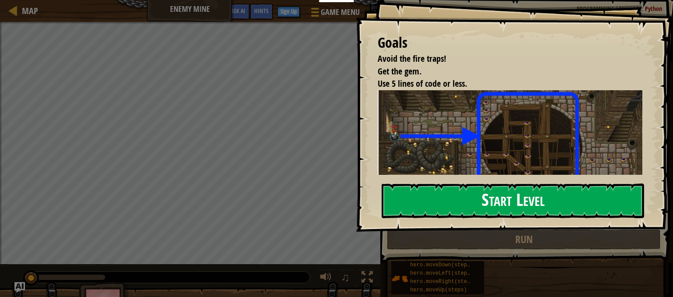
click at [493, 196] on button "Start Level" at bounding box center [513, 201] width 263 height 35
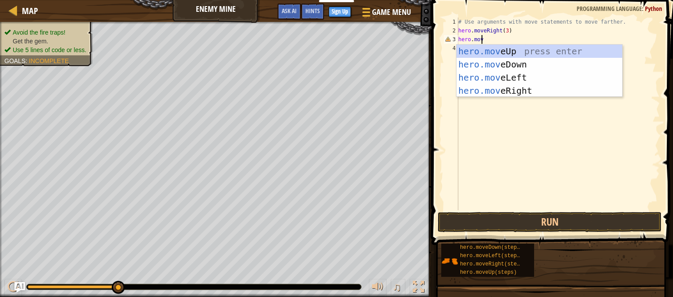
scroll to position [4, 1]
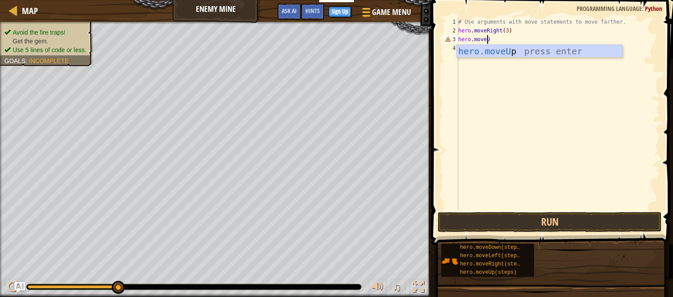
type textarea "hero.moveUp"
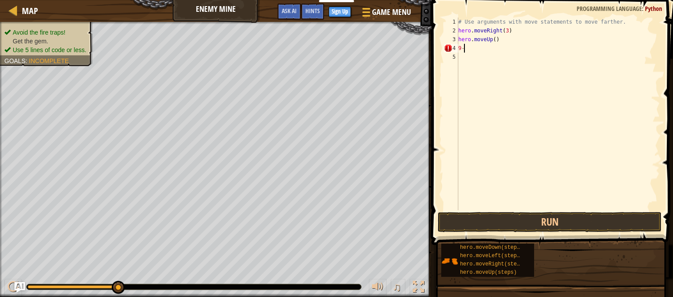
type textarea "9"
click at [566, 218] on button "Run" at bounding box center [550, 222] width 224 height 20
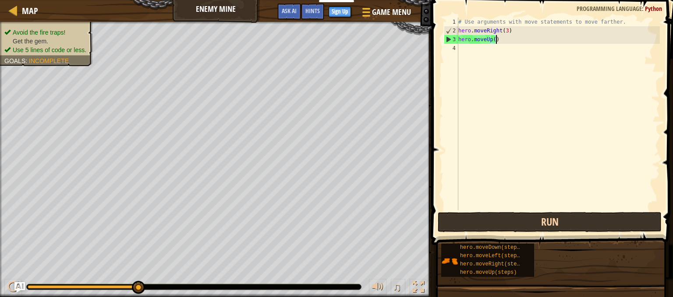
scroll to position [4, 3]
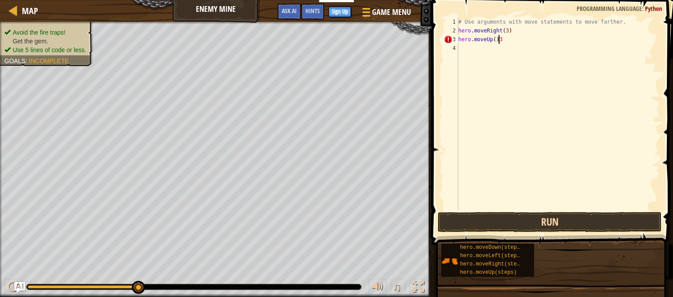
type textarea "hero.moveUp()"
type textarea "3"
click at [566, 218] on button "Run" at bounding box center [550, 222] width 224 height 20
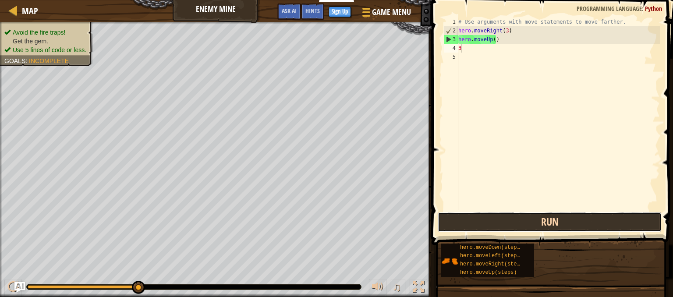
click at [566, 218] on button "Run" at bounding box center [550, 222] width 224 height 20
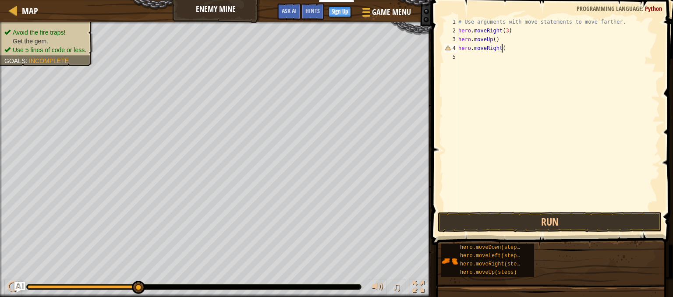
scroll to position [4, 3]
click at [552, 218] on button "Run" at bounding box center [550, 222] width 224 height 20
type textarea "hero.moveRight("
type textarea "0"
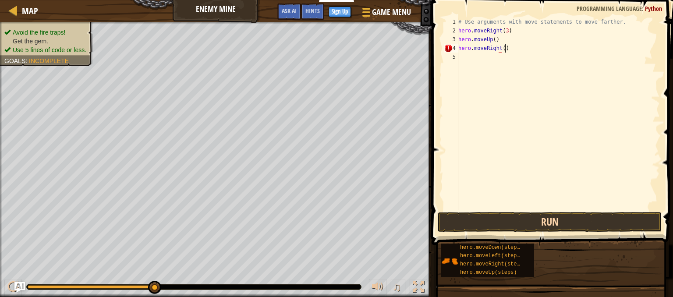
scroll to position [4, 3]
type textarea "hero.moveRight()"
click at [552, 218] on button "Run" at bounding box center [550, 222] width 224 height 20
type textarea "hero.moveDown()"
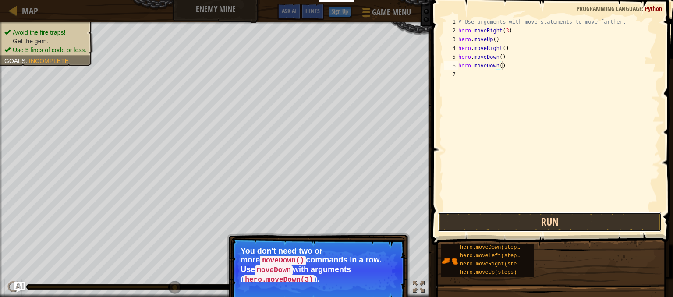
click at [552, 218] on button "Run" at bounding box center [550, 222] width 224 height 20
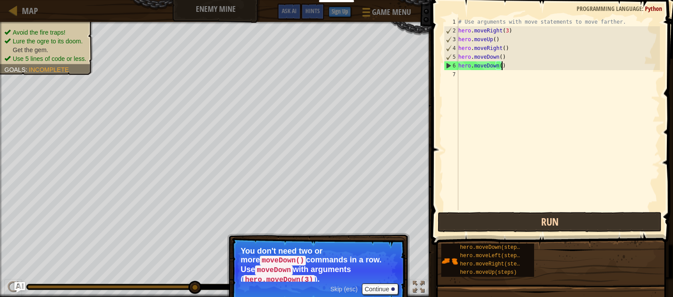
scroll to position [4, 3]
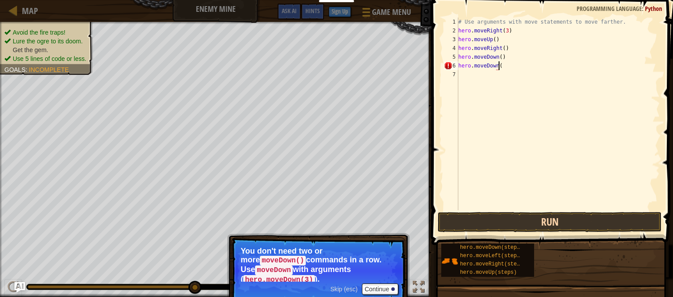
type textarea "hero.moveDown(2"
type textarea "0"
click at [552, 218] on button "Run" at bounding box center [550, 222] width 224 height 20
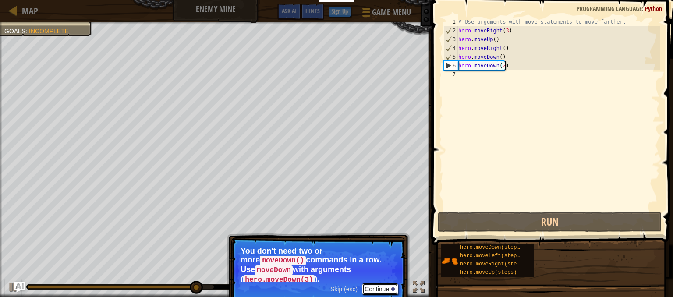
click at [386, 284] on button "Continue" at bounding box center [380, 289] width 36 height 11
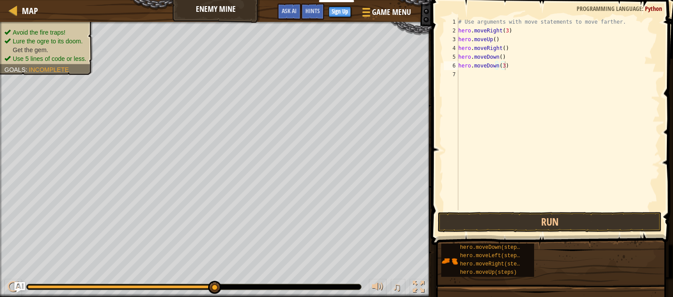
click at [386, 281] on button at bounding box center [378, 288] width 18 height 18
click at [495, 218] on button "Run" at bounding box center [550, 222] width 224 height 20
click at [570, 225] on button "Run" at bounding box center [550, 222] width 224 height 20
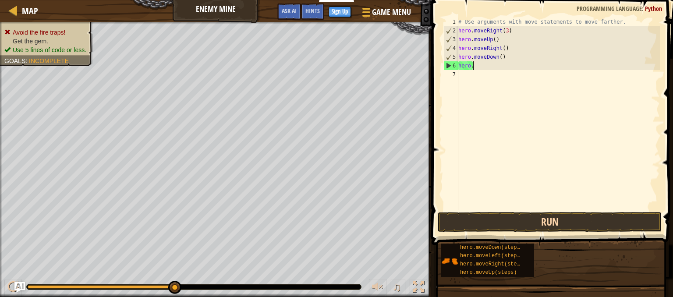
scroll to position [4, 0]
type textarea "h"
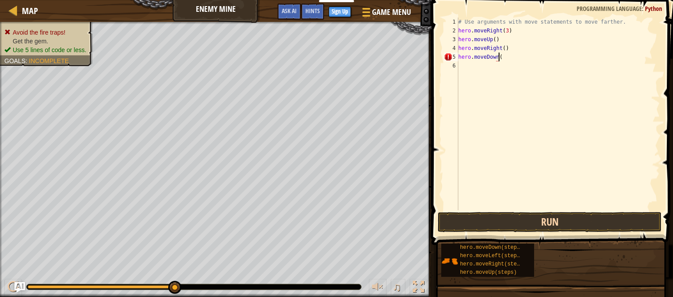
scroll to position [4, 3]
click at [570, 225] on button "Run" at bounding box center [550, 222] width 224 height 20
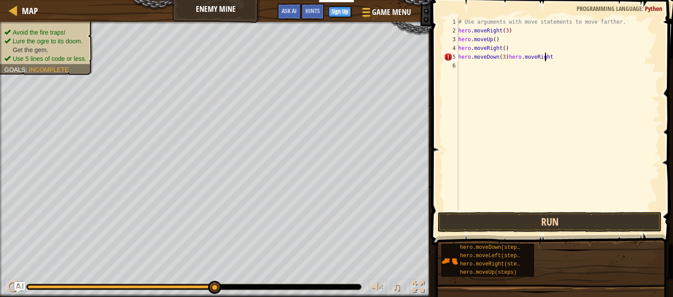
scroll to position [4, 7]
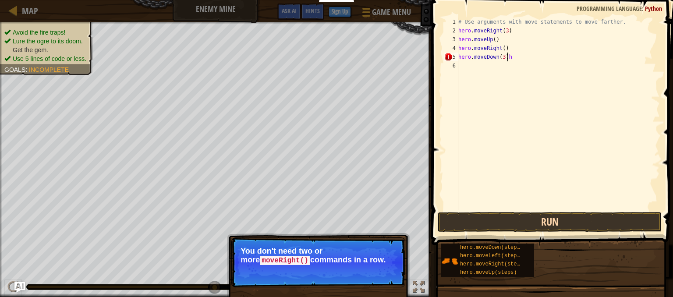
type textarea "hero.moveDown(3)"
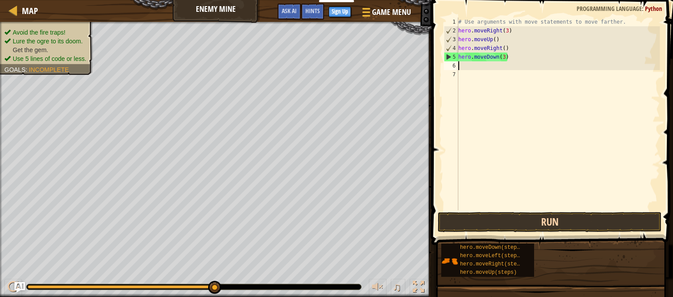
scroll to position [4, 0]
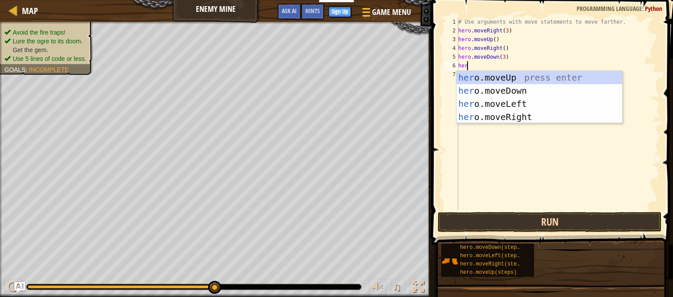
type textarea "hero"
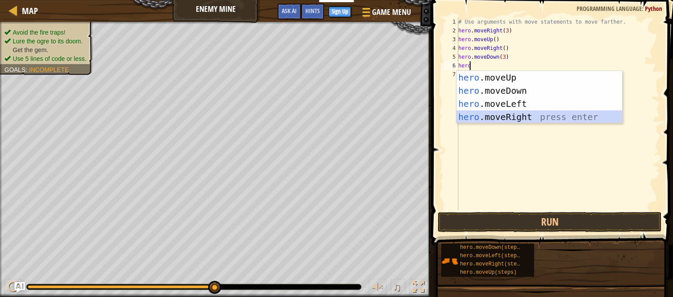
click at [514, 119] on div "hero .moveUp press enter hero .moveDown press enter hero .moveLeft press enter …" at bounding box center [540, 110] width 166 height 79
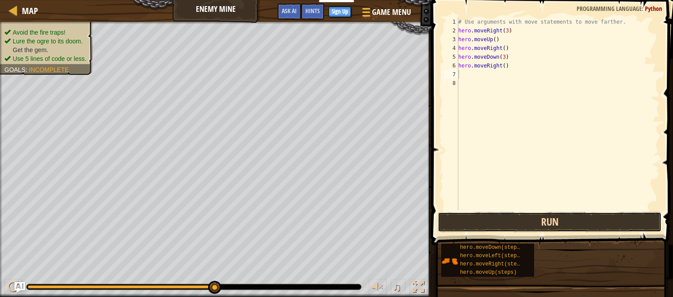
click at [527, 224] on button "Run" at bounding box center [550, 222] width 224 height 20
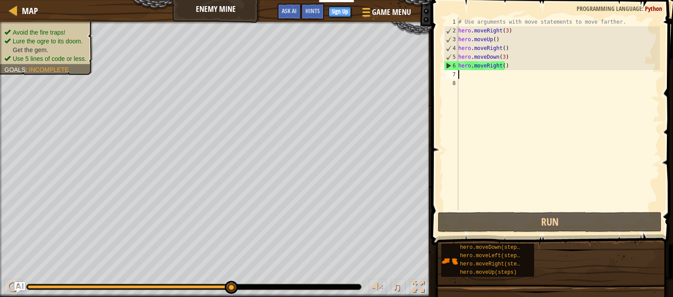
click at [505, 66] on div "# Use arguments with move statements to move farther. hero . moveRight ( 3 ) he…" at bounding box center [558, 123] width 203 height 210
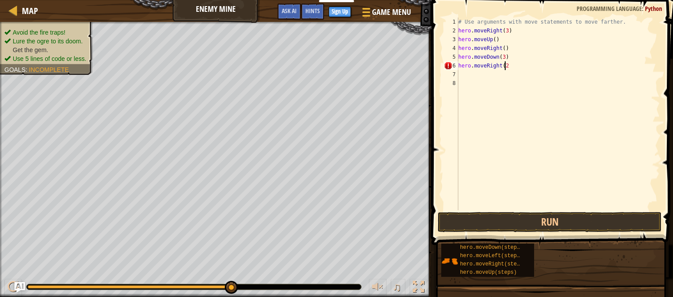
scroll to position [4, 4]
type textarea "hero.moveRight(2)"
click at [525, 218] on button "Run" at bounding box center [550, 222] width 224 height 20
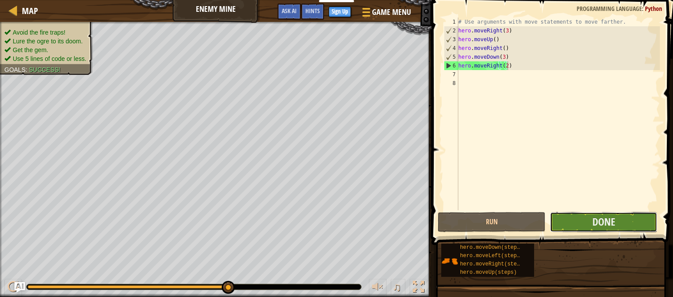
click at [627, 219] on button "Done" at bounding box center [604, 222] width 108 height 20
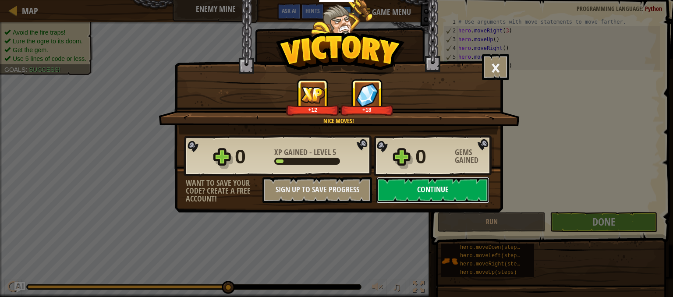
click at [418, 184] on button "Continue" at bounding box center [433, 190] width 113 height 26
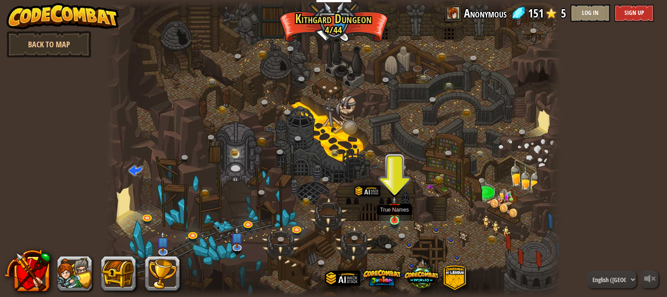
click at [395, 217] on img at bounding box center [394, 208] width 11 height 25
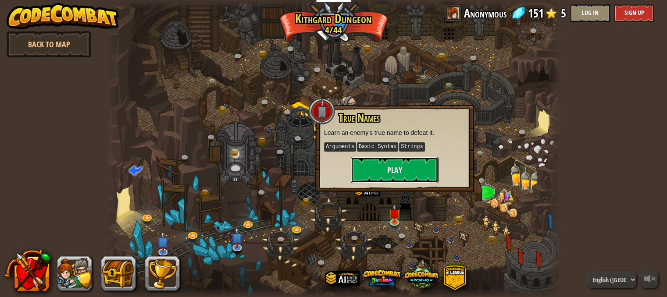
click at [400, 163] on button "Play" at bounding box center [395, 170] width 88 height 26
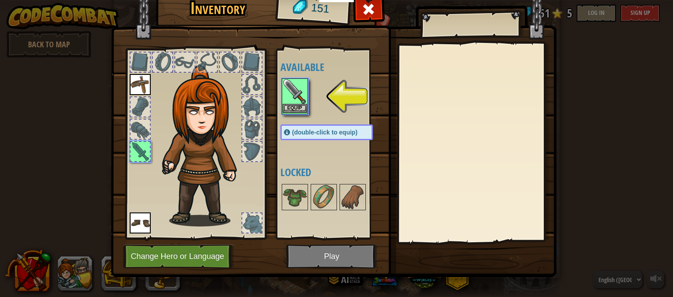
click at [299, 96] on img at bounding box center [295, 91] width 25 height 25
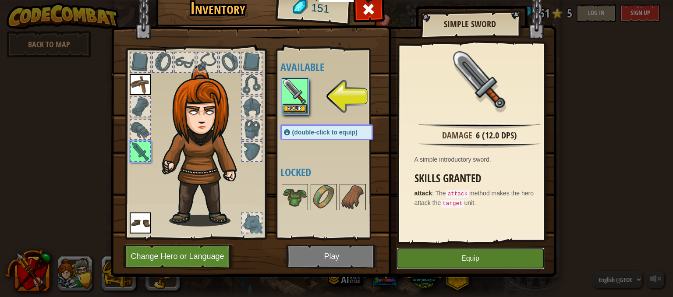
click at [461, 260] on button "Equip" at bounding box center [471, 259] width 148 height 22
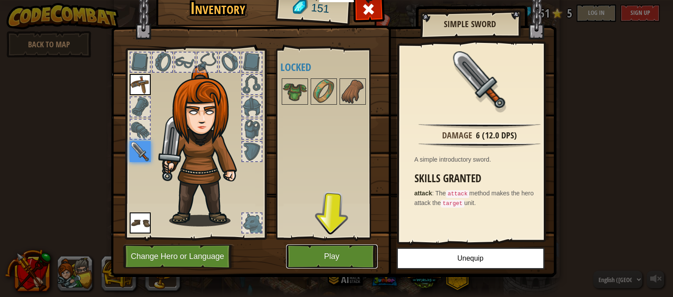
click at [337, 261] on button "Play" at bounding box center [332, 257] width 92 height 24
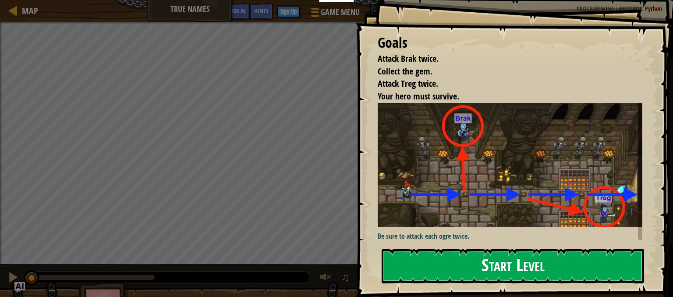
click at [465, 251] on button "Start Level" at bounding box center [513, 266] width 263 height 35
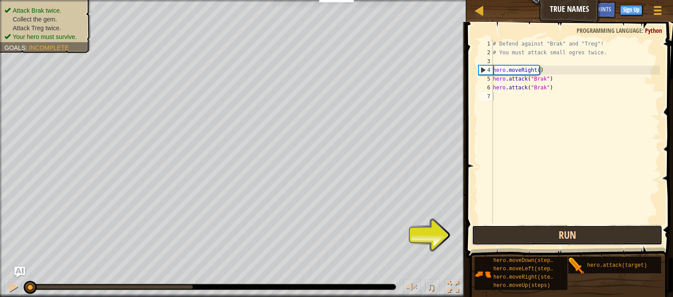
click at [502, 231] on button "Run" at bounding box center [567, 235] width 191 height 20
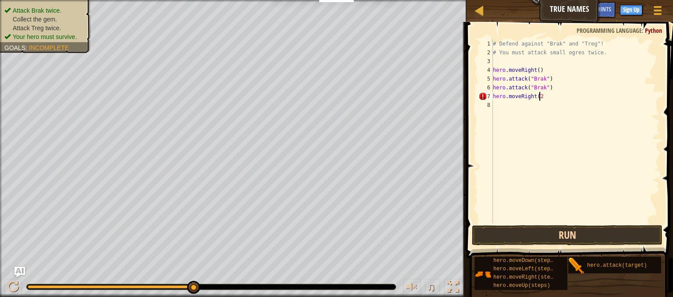
scroll to position [4, 4]
click at [502, 231] on button "Run" at bounding box center [567, 235] width 191 height 20
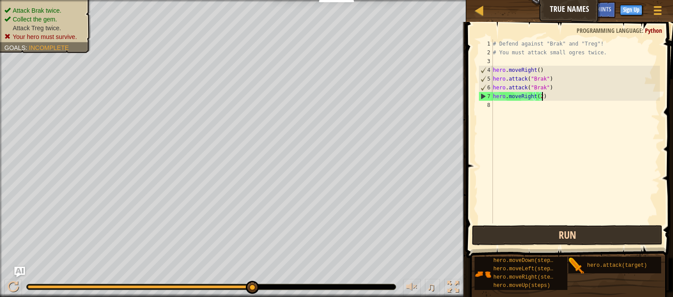
scroll to position [4, 3]
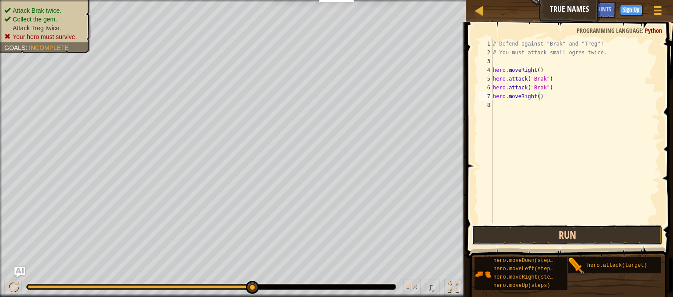
click at [509, 232] on button "Run" at bounding box center [567, 235] width 191 height 20
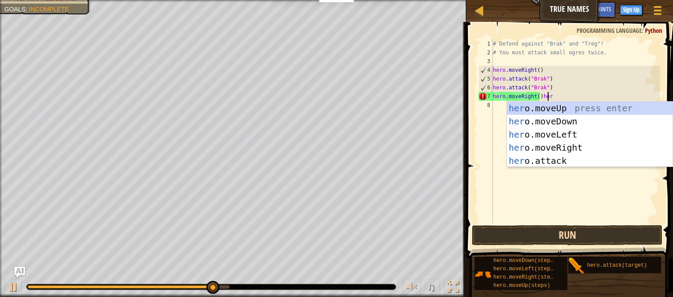
scroll to position [4, 4]
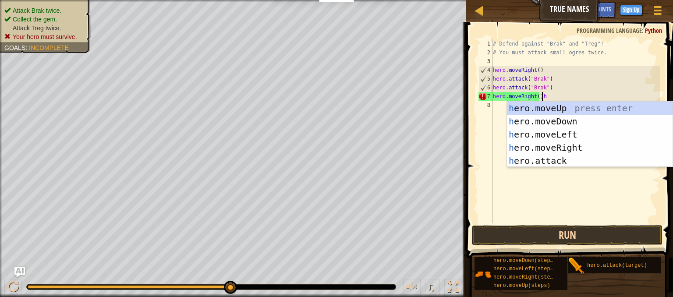
type textarea "hero.moveRight()"
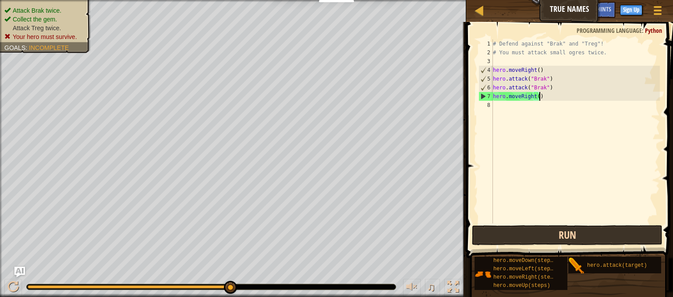
scroll to position [4, 0]
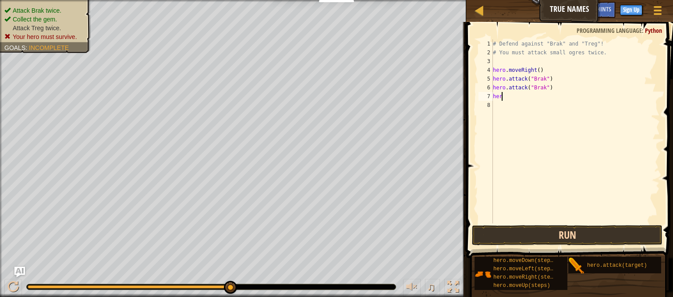
type textarea "h"
click at [509, 232] on button "Run" at bounding box center [567, 235] width 191 height 20
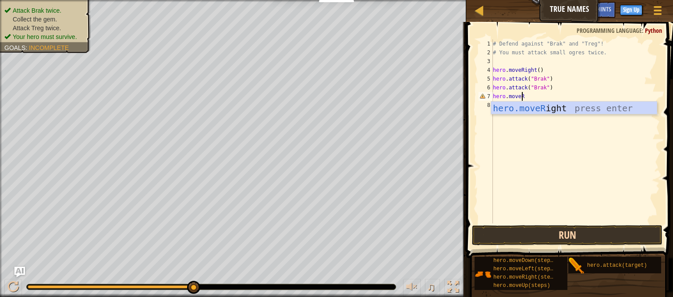
scroll to position [4, 2]
type textarea "hero.moveRight"
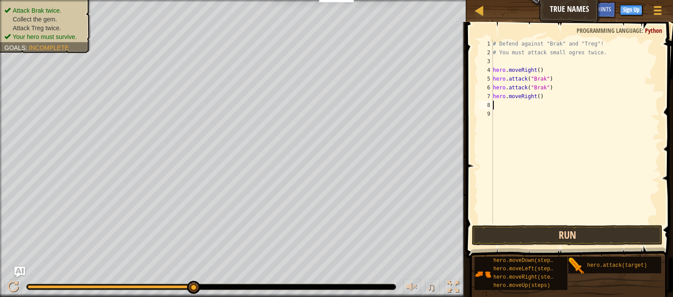
type textarea "9"
type textarea "hero.moveRight(2)"
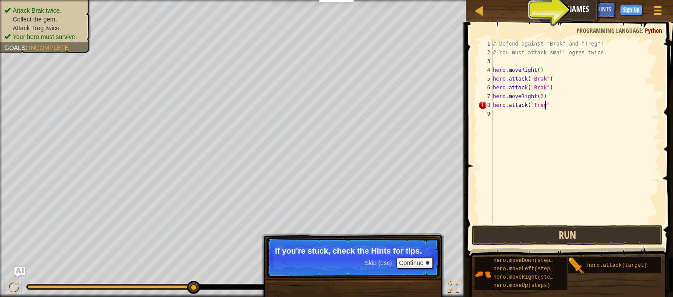
scroll to position [4, 4]
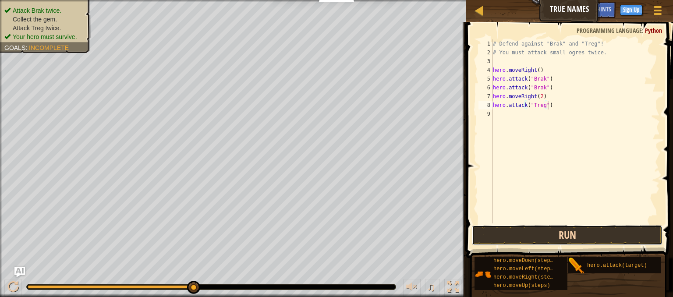
click at [509, 232] on button "Run" at bounding box center [567, 235] width 191 height 20
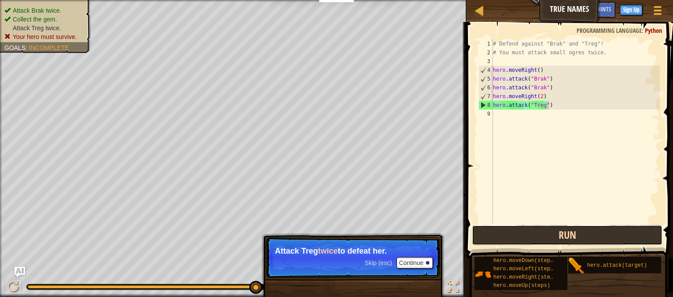
click at [509, 232] on button "Run" at bounding box center [567, 235] width 191 height 20
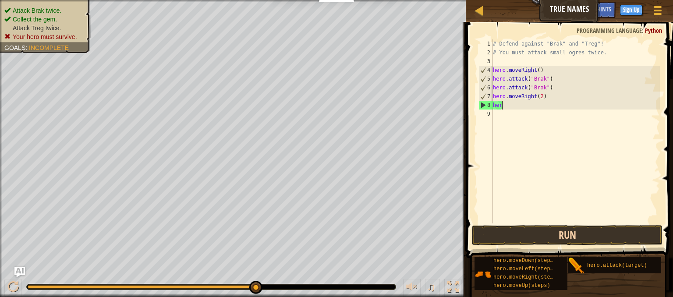
scroll to position [4, 0]
type textarea "h"
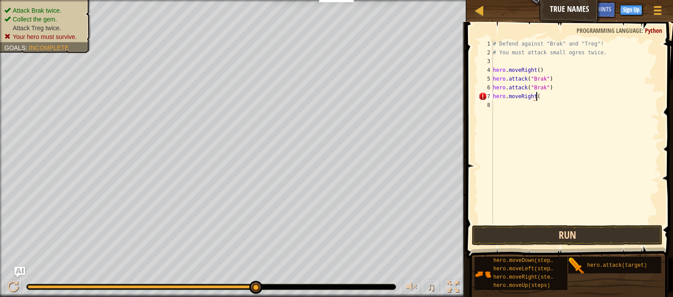
type textarea "hero.moveRight()"
click at [576, 235] on button "Run" at bounding box center [567, 235] width 191 height 20
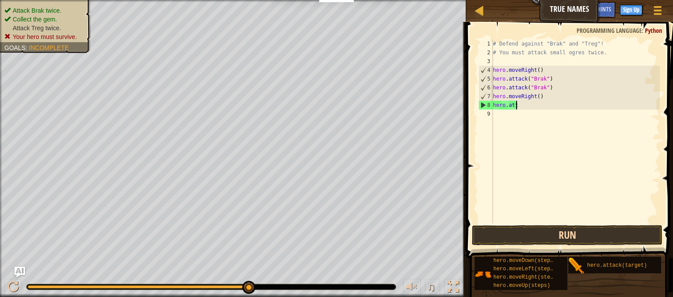
scroll to position [4, 0]
type textarea "h"
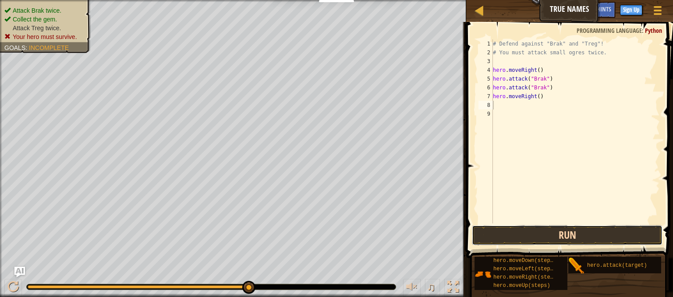
click at [576, 235] on button "Run" at bounding box center [567, 235] width 191 height 20
type textarea "hero.attack("Treg")"
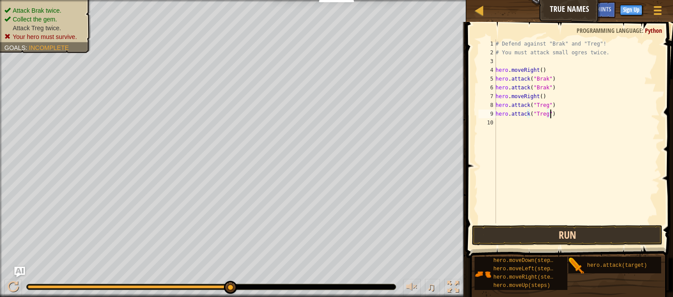
type textarea "hero.attack("Treg")"
click at [576, 235] on button "Run" at bounding box center [567, 235] width 191 height 20
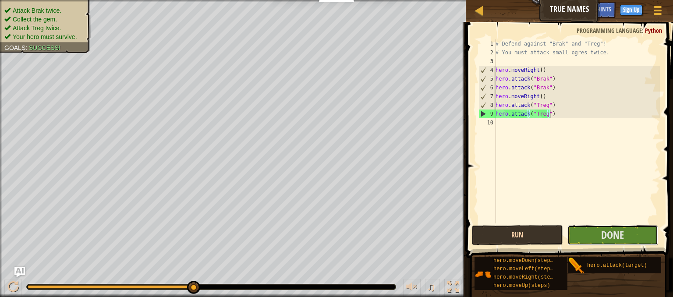
click at [576, 235] on button "Done" at bounding box center [613, 235] width 91 height 20
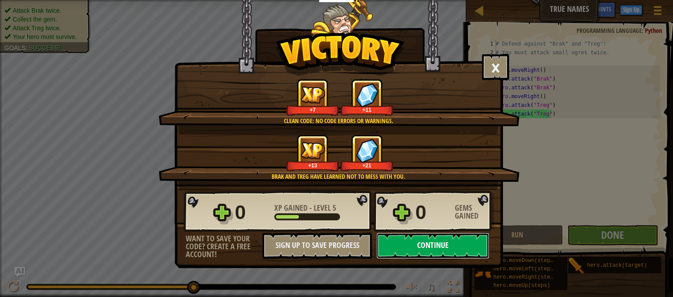
click at [424, 239] on button "Continue" at bounding box center [433, 246] width 113 height 26
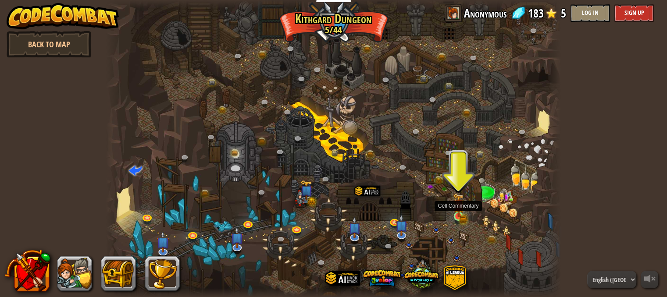
click at [457, 210] on img at bounding box center [458, 205] width 11 height 24
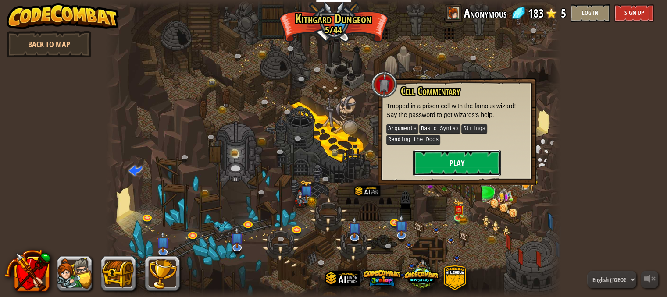
click at [455, 173] on button "Play" at bounding box center [457, 163] width 88 height 26
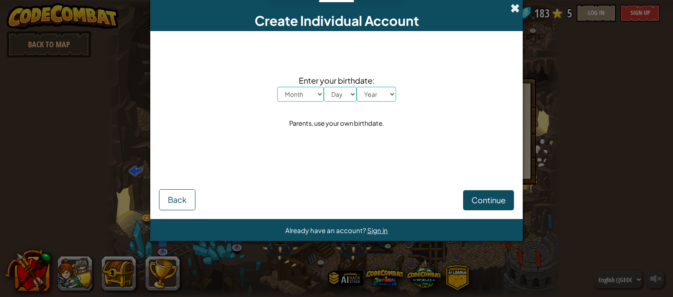
click at [516, 7] on span at bounding box center [515, 8] width 9 height 9
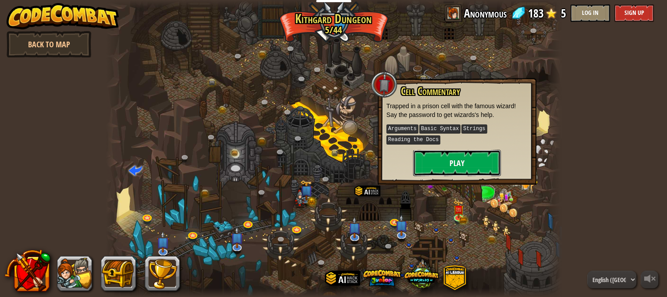
click at [449, 153] on button "Play" at bounding box center [457, 163] width 88 height 26
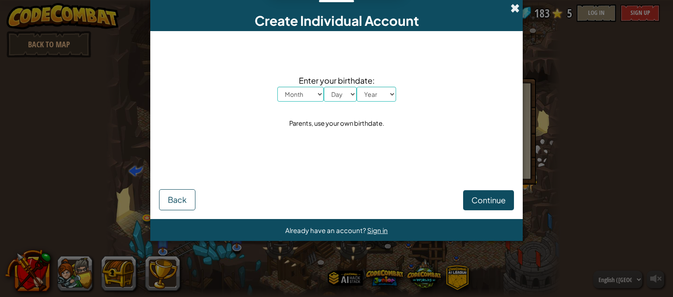
click at [516, 4] on span at bounding box center [515, 8] width 9 height 9
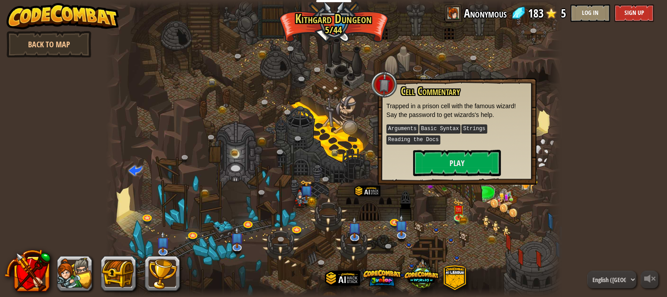
click at [560, 85] on div at bounding box center [554, 148] width 14 height 297
click at [42, 49] on link "Back to Map" at bounding box center [49, 44] width 85 height 26
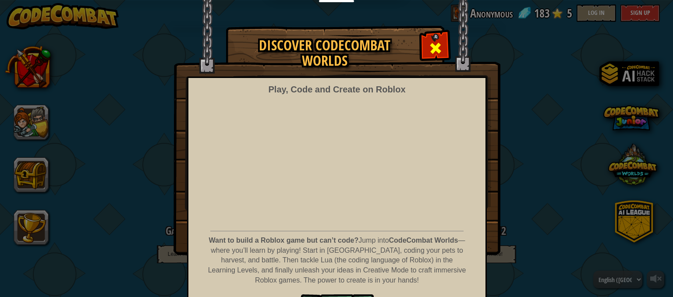
click at [432, 46] on span at bounding box center [436, 48] width 14 height 14
